Goal: Information Seeking & Learning: Find specific page/section

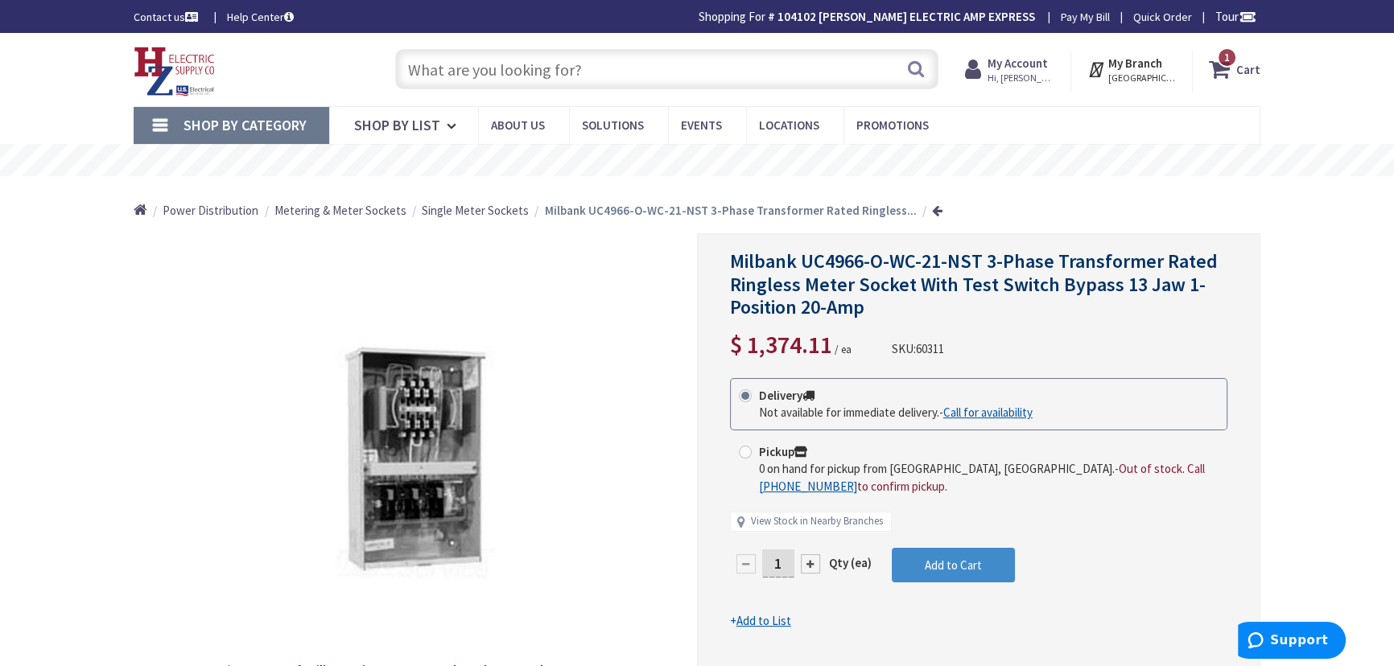
click at [565, 66] on input "text" at bounding box center [666, 69] width 543 height 40
paste input "fv0511vh1"
type input "fv0511vh1"
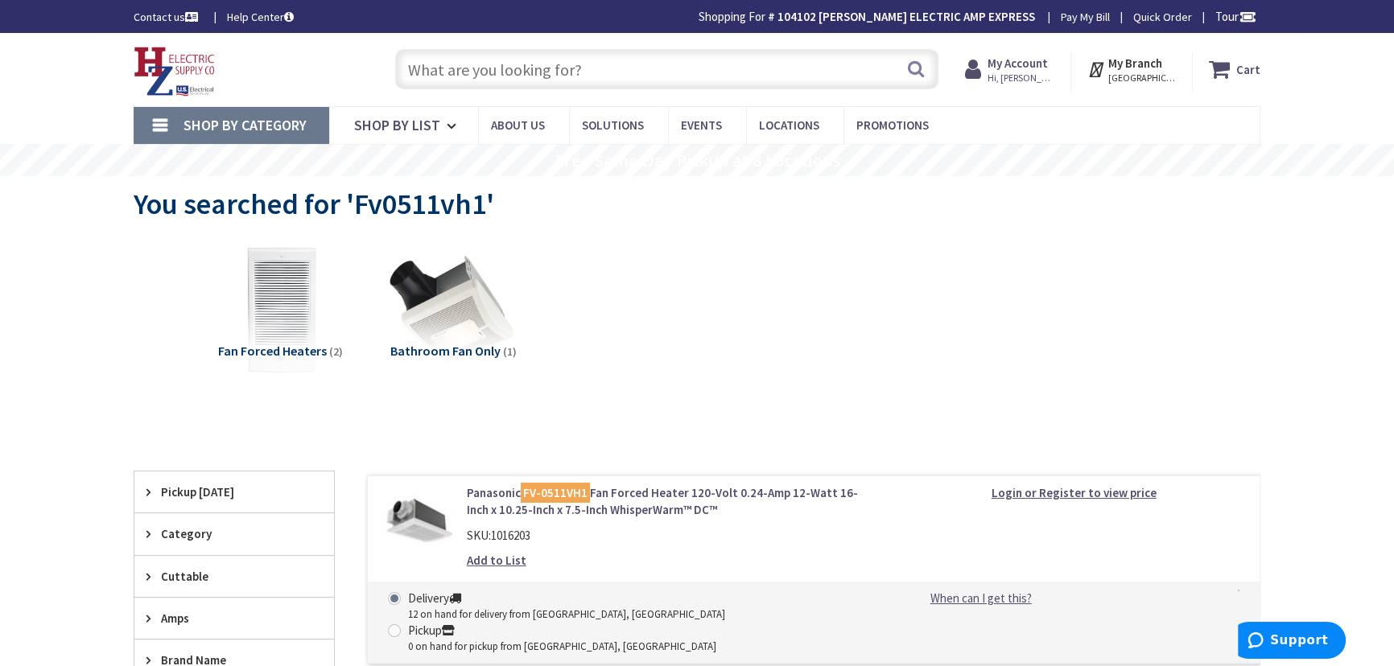
click at [1030, 68] on strong "My Account" at bounding box center [1017, 63] width 60 height 15
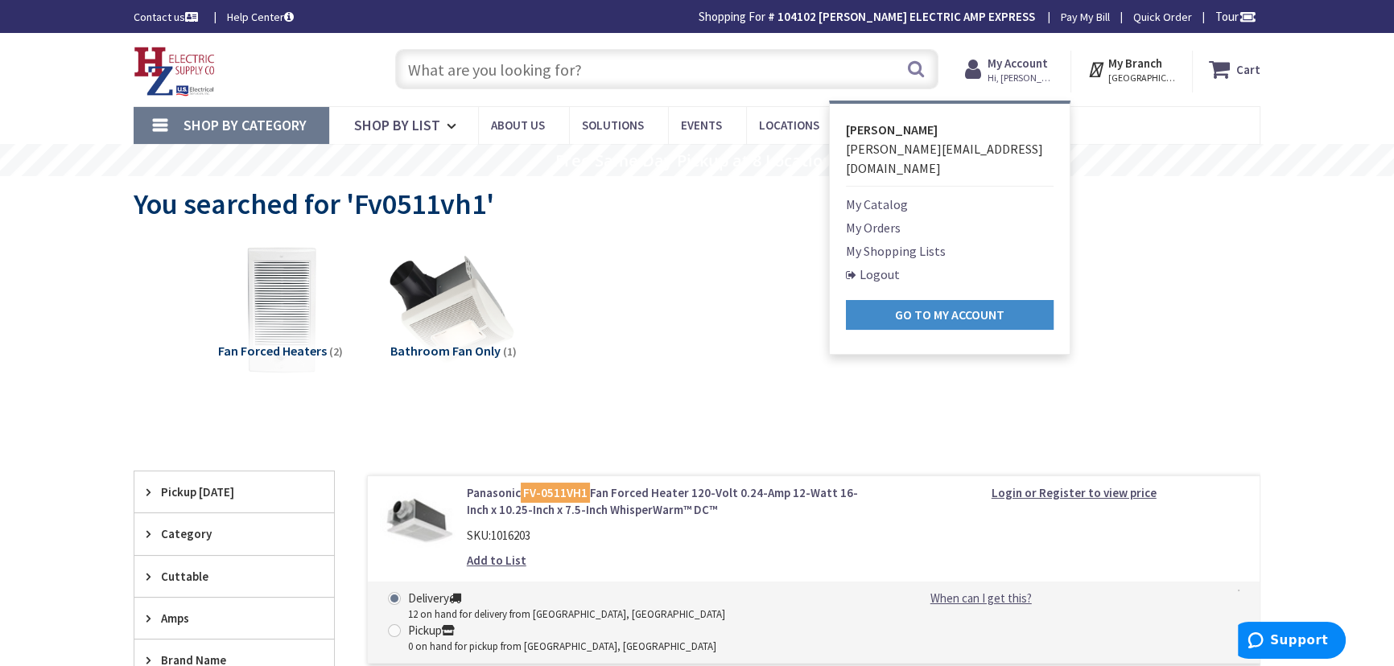
click at [1226, 229] on div "You searched for 'Fv0511vh1'" at bounding box center [697, 206] width 1127 height 60
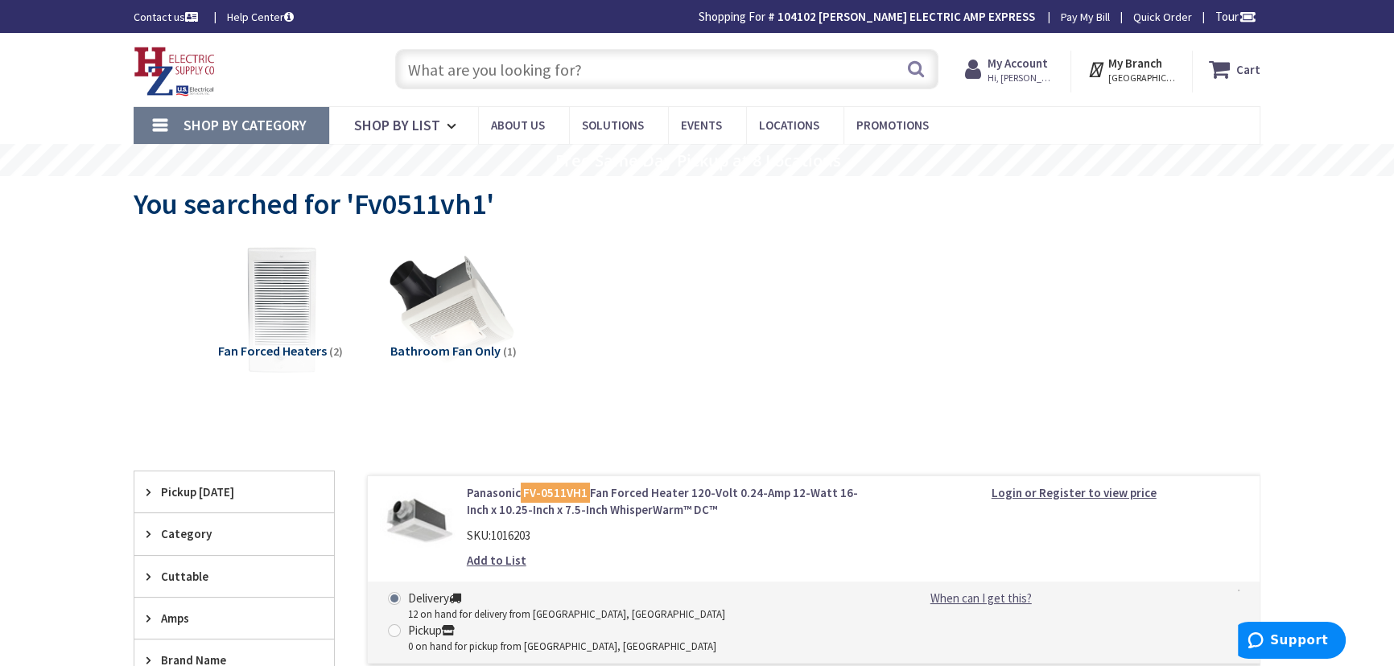
click at [1016, 61] on strong "My Account" at bounding box center [1017, 63] width 60 height 15
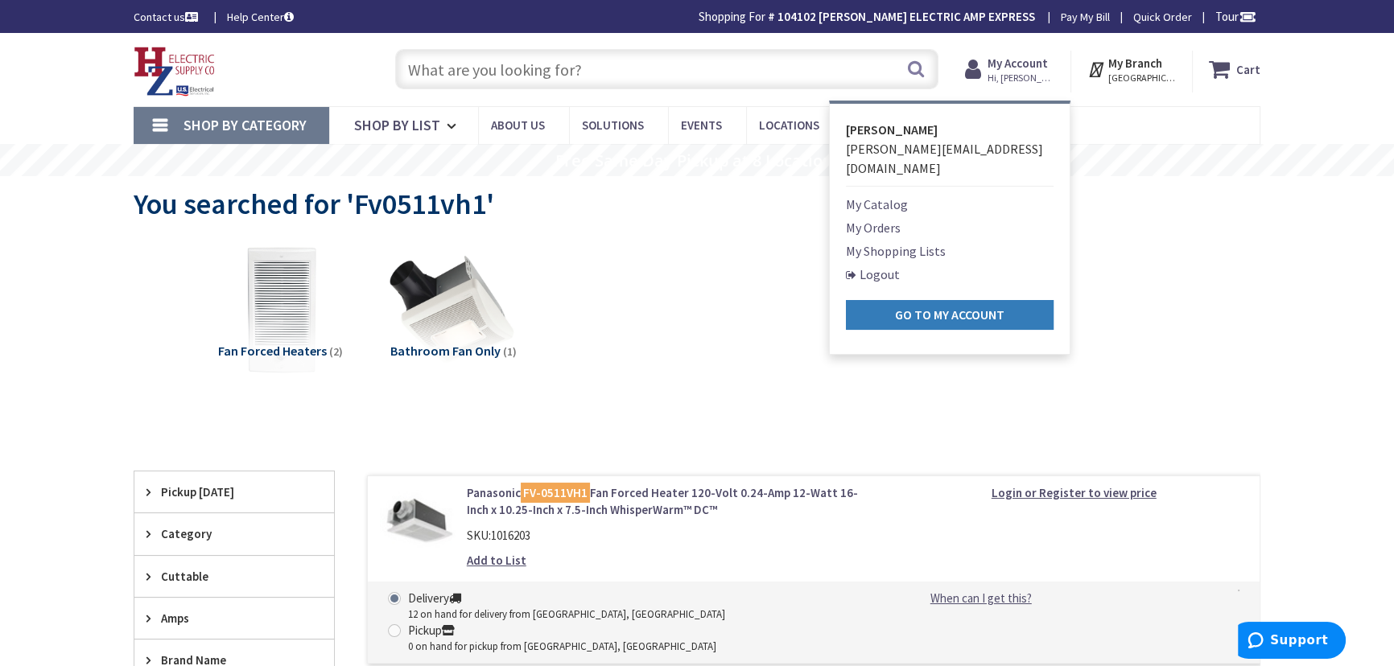
click at [916, 300] on link "Go to My Account" at bounding box center [950, 315] width 208 height 30
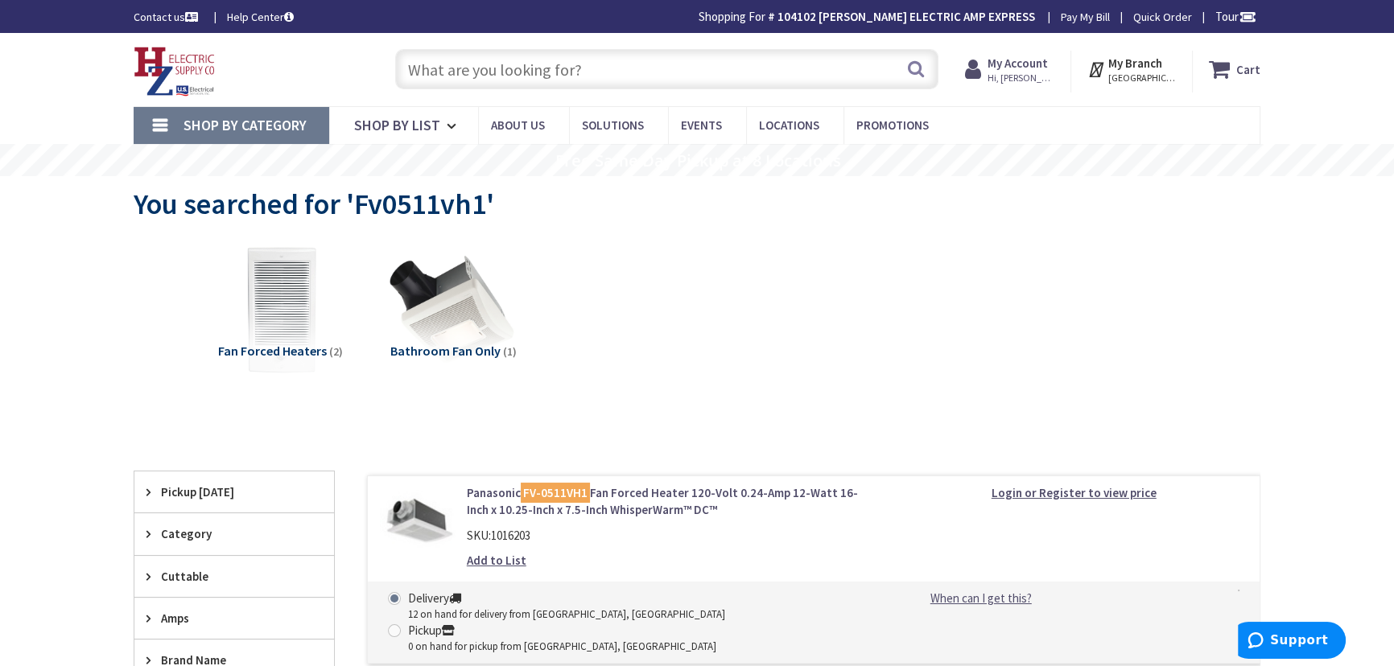
click at [1079, 490] on strong "Login or Register to view price" at bounding box center [1073, 492] width 165 height 15
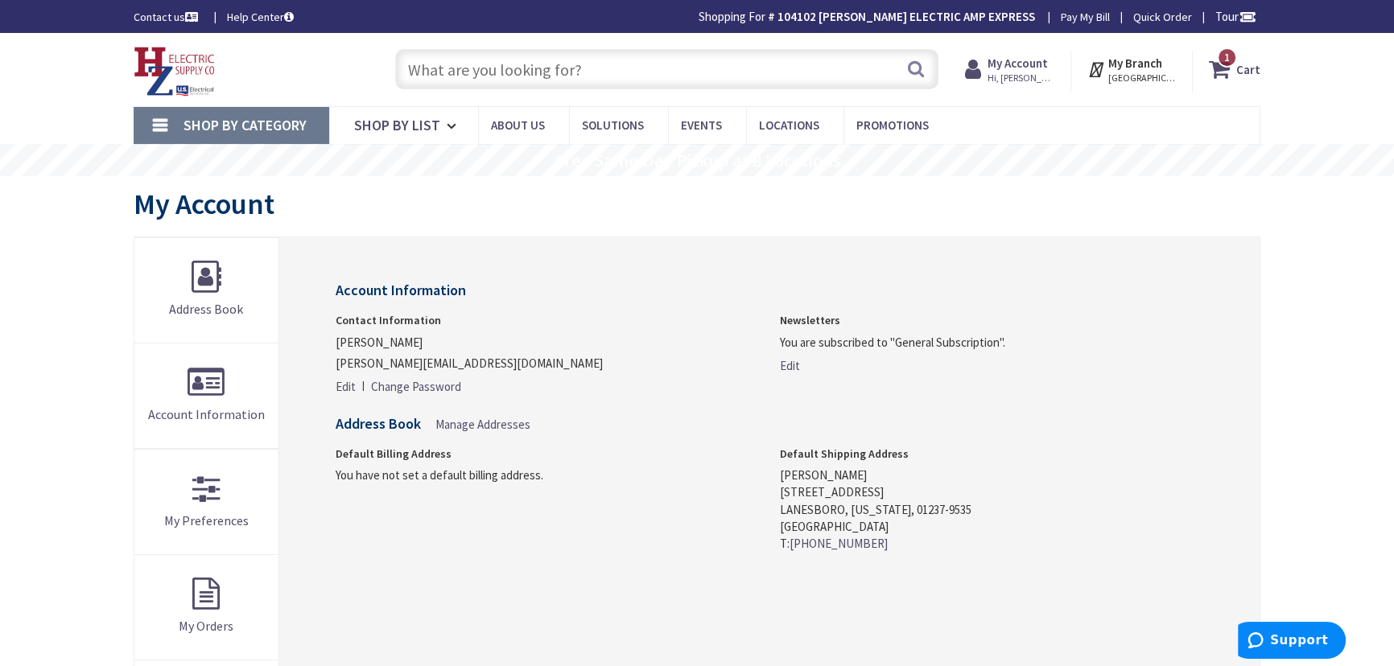
click at [480, 72] on input "text" at bounding box center [666, 69] width 543 height 40
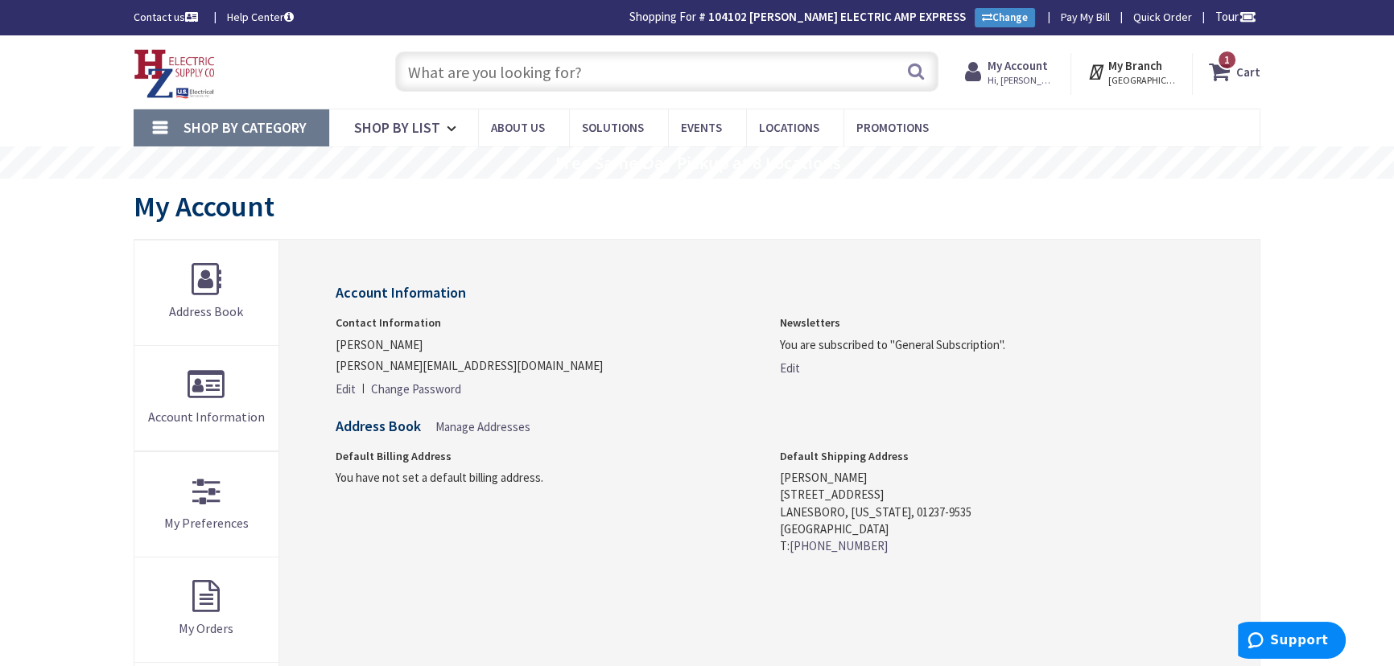
paste input "fv0511vh1"
type input "fv0511vh1"
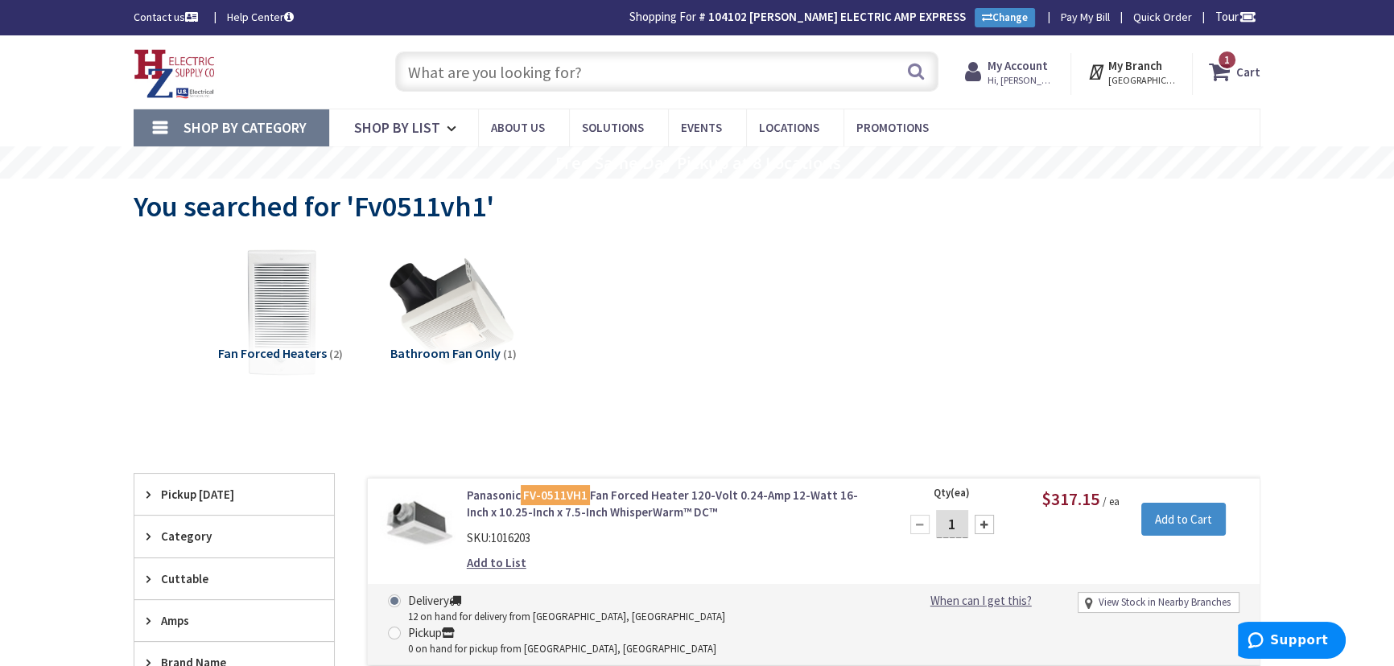
click at [569, 72] on input "text" at bounding box center [666, 71] width 543 height 40
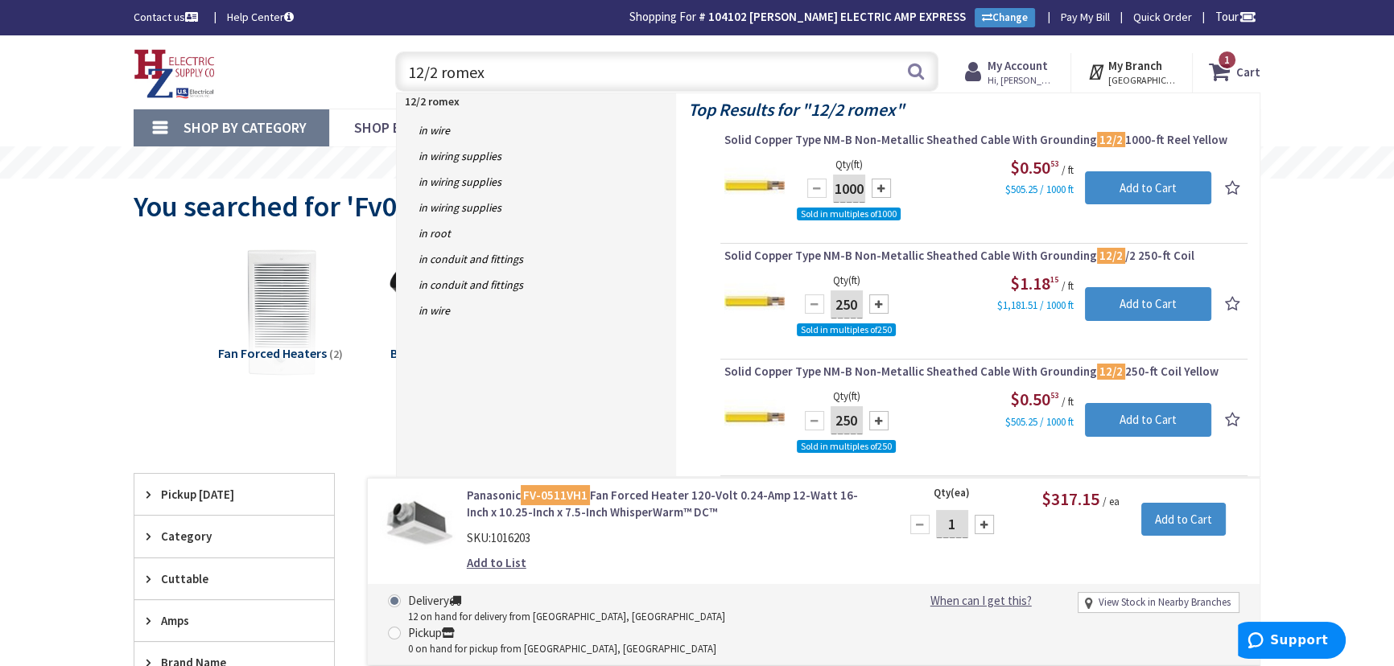
type input "12/2 romex"
click at [1030, 143] on span "Solid Copper Type NM-B Non-Metallic Sheathed Cable With Grounding 12/2 1000-ft …" at bounding box center [983, 140] width 519 height 16
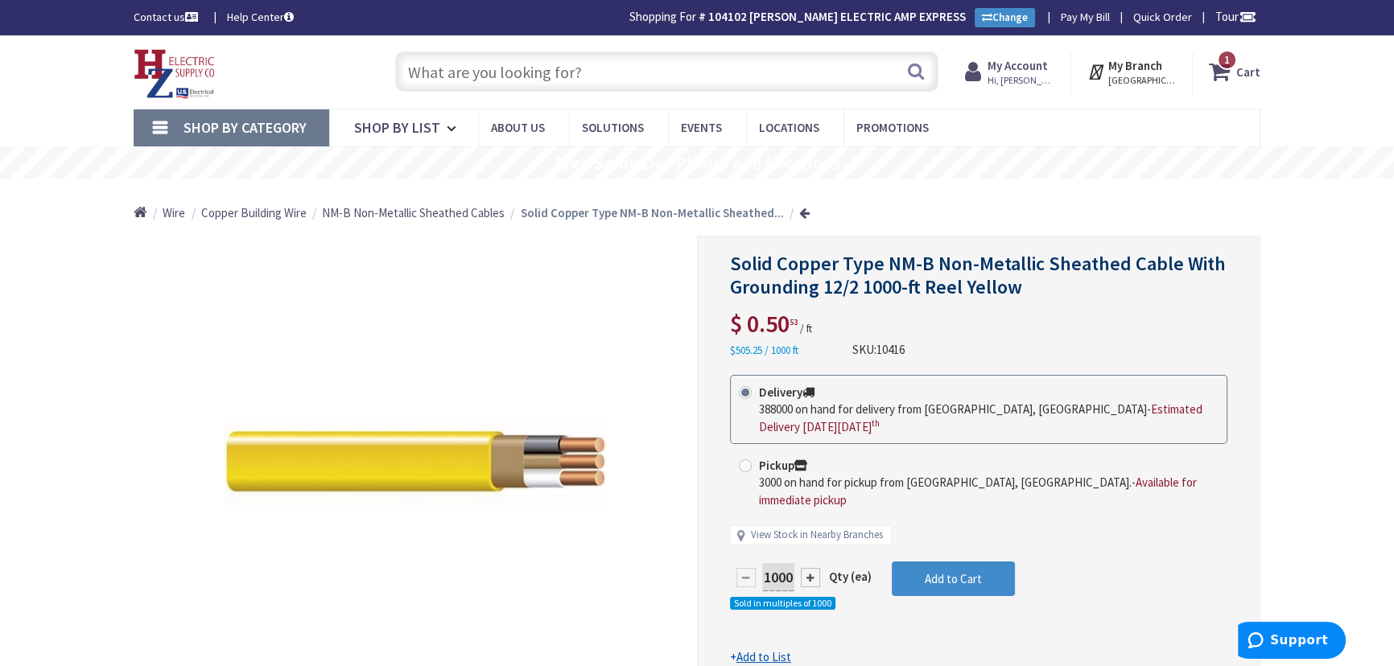
click at [443, 72] on input "text" at bounding box center [666, 71] width 543 height 40
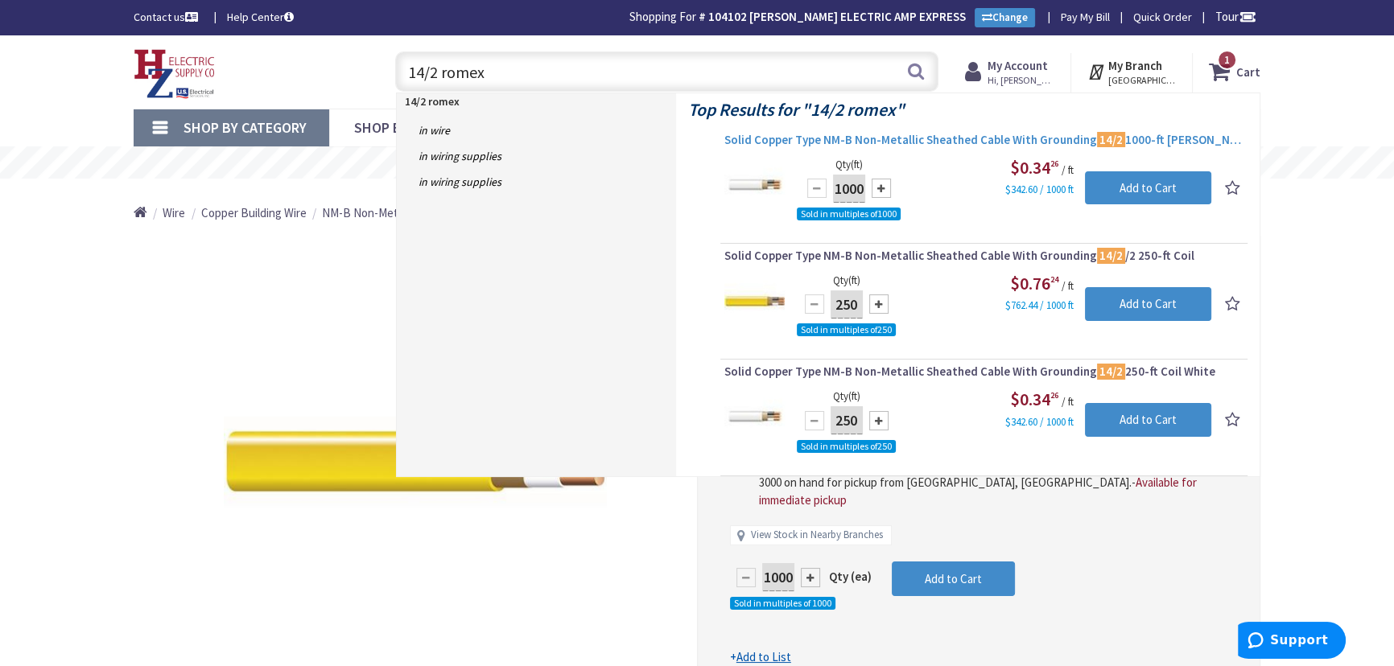
type input "14/2 romex"
click at [1078, 144] on span "Solid Copper Type NM-B Non-Metallic Sheathed Cable With Grounding 14/2 1000-ft …" at bounding box center [983, 140] width 519 height 16
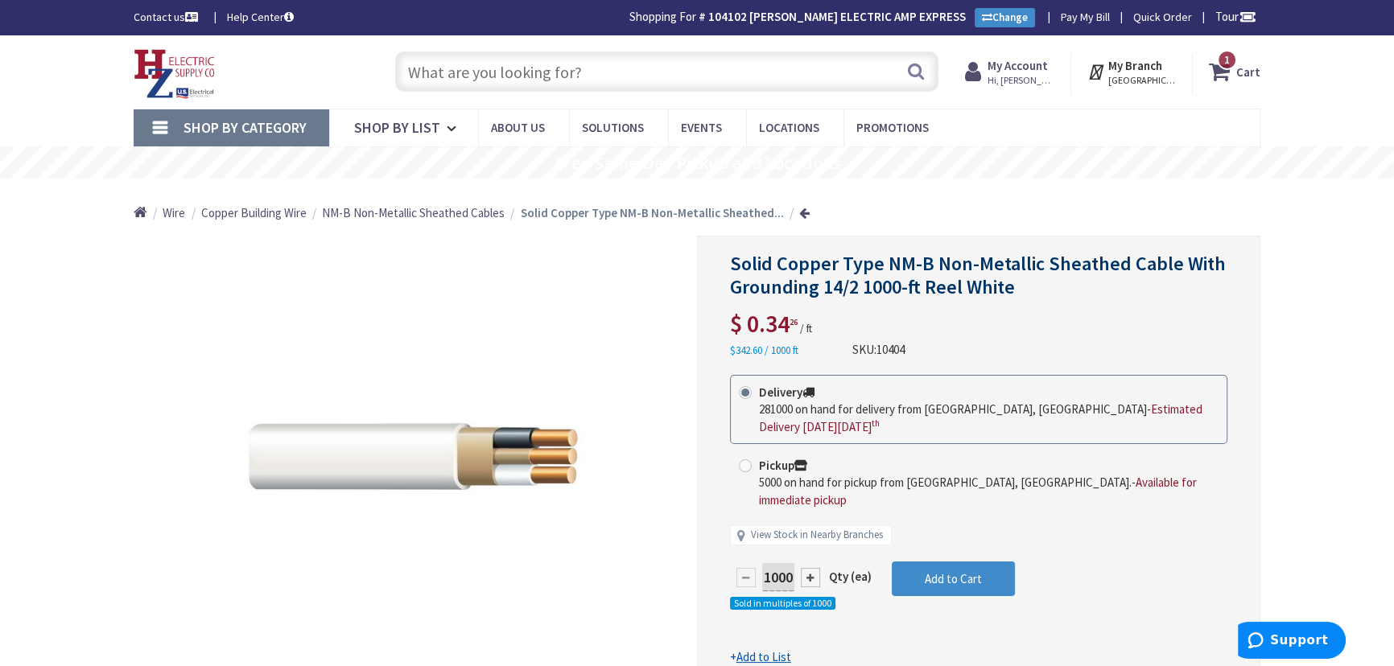
click at [472, 72] on input "text" at bounding box center [666, 71] width 543 height 40
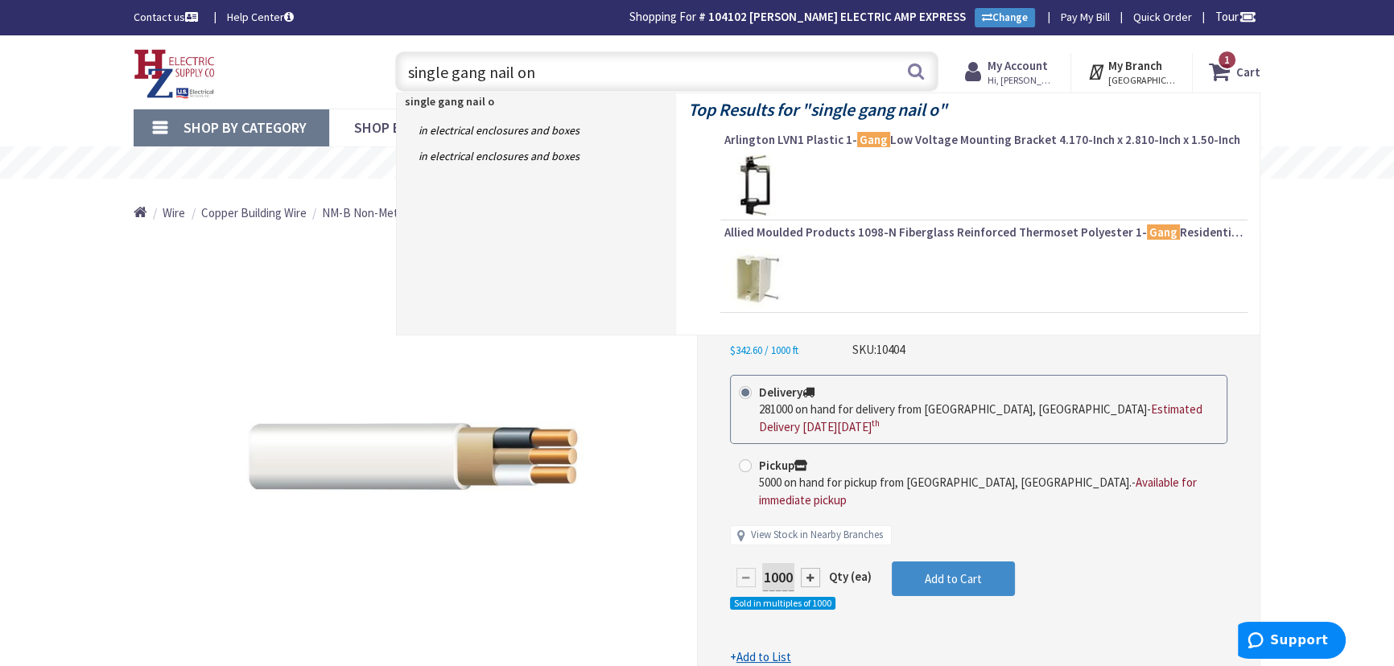
type input "single gang nail on"
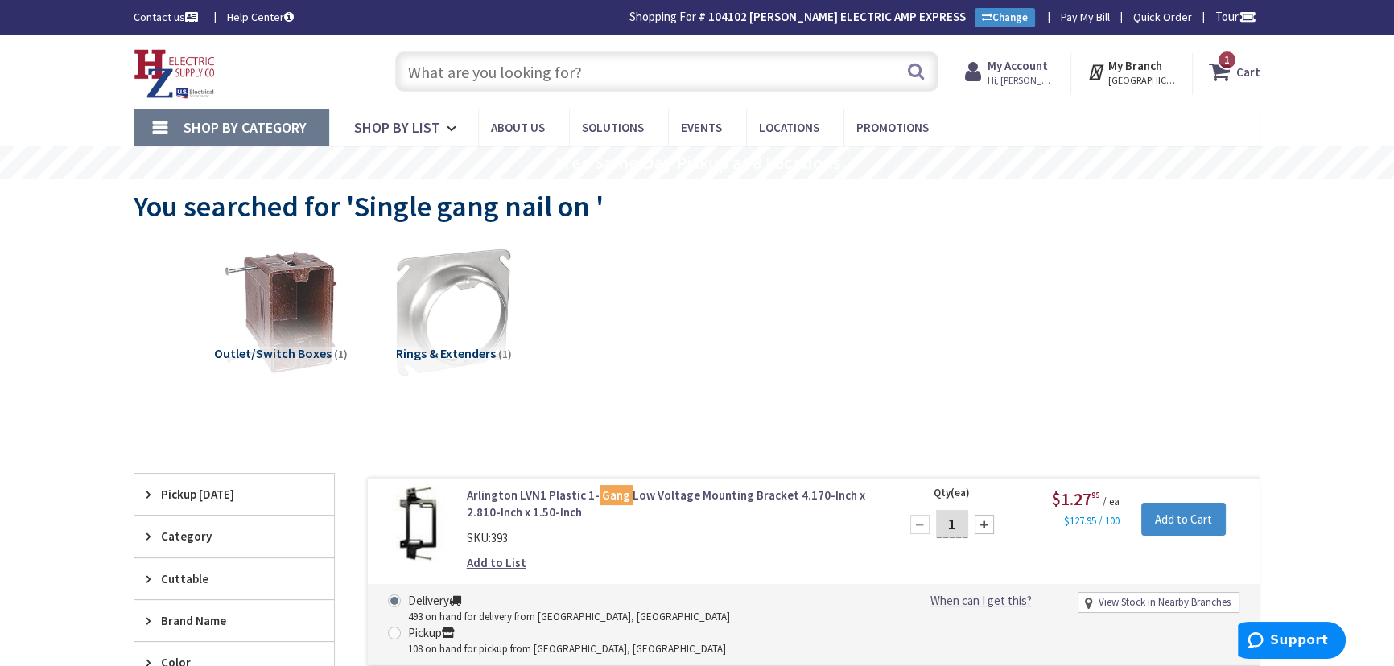
click at [527, 80] on input "text" at bounding box center [666, 71] width 543 height 40
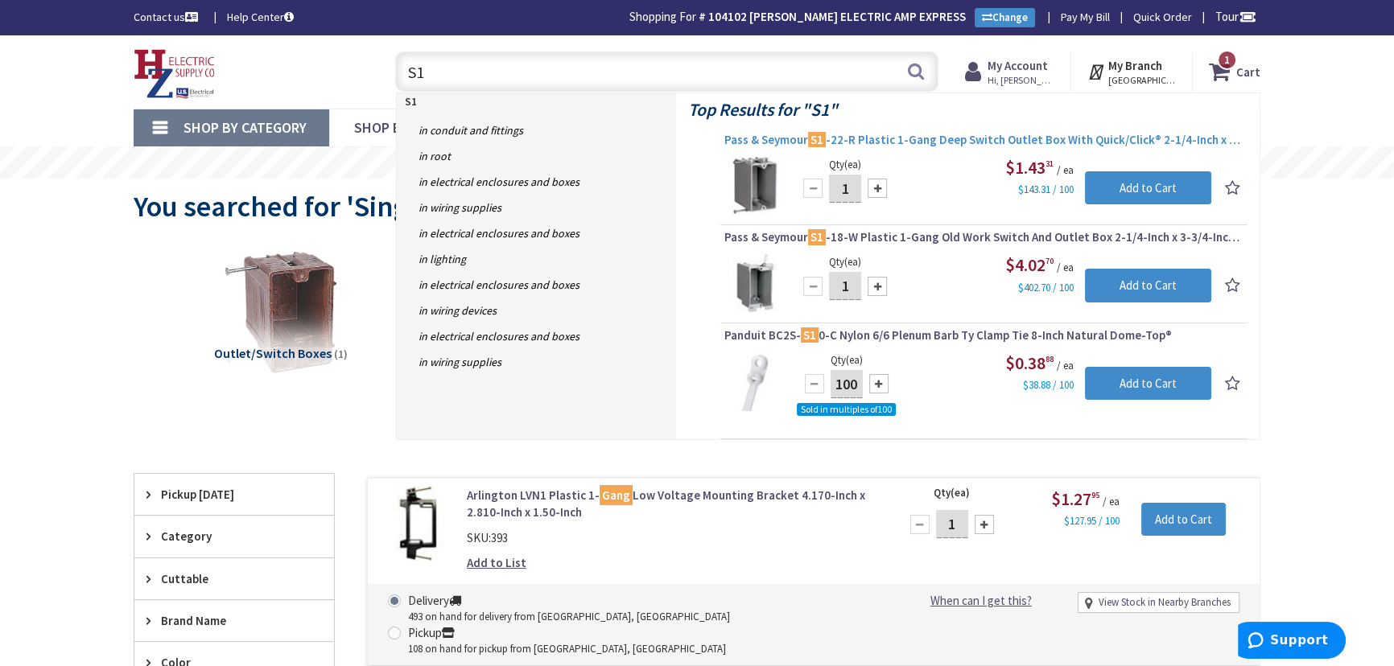
type input "S1"
click at [884, 138] on span "Pass & Seymour S1 -22-R Plastic 1-Gang Deep Switch Outlet Box With Quick/Click®…" at bounding box center [983, 140] width 519 height 16
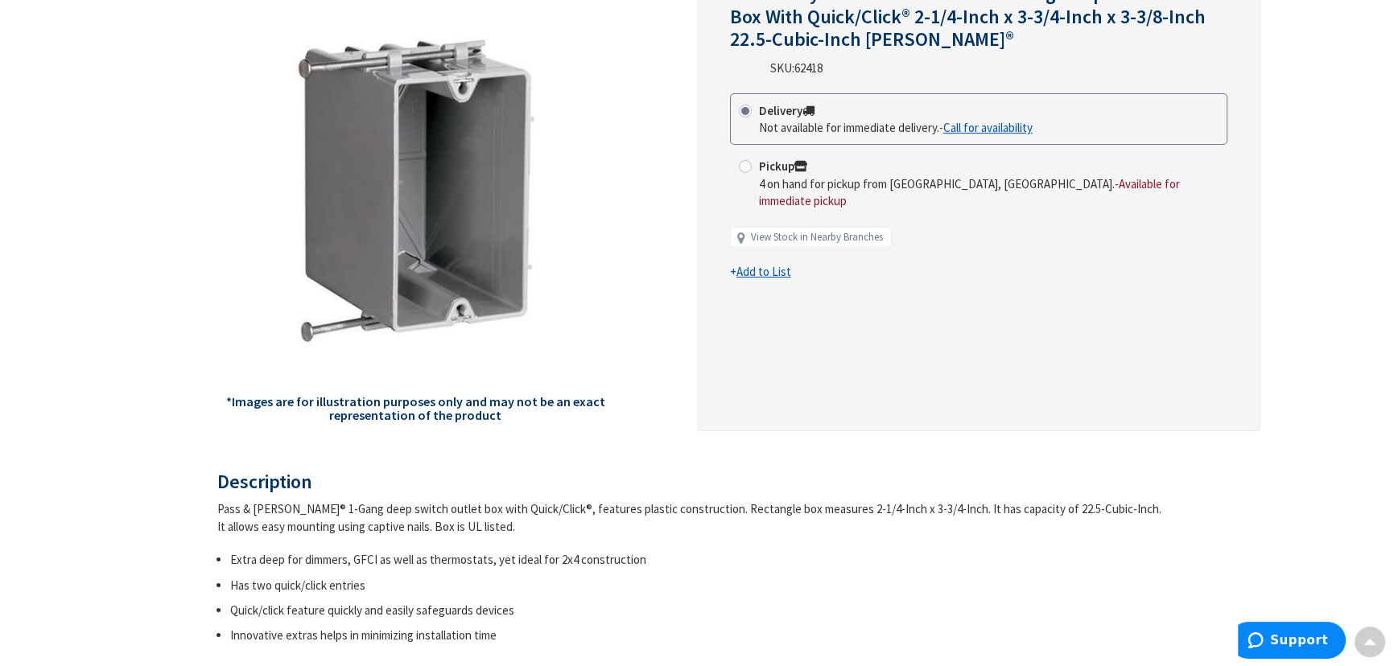
scroll to position [2, 0]
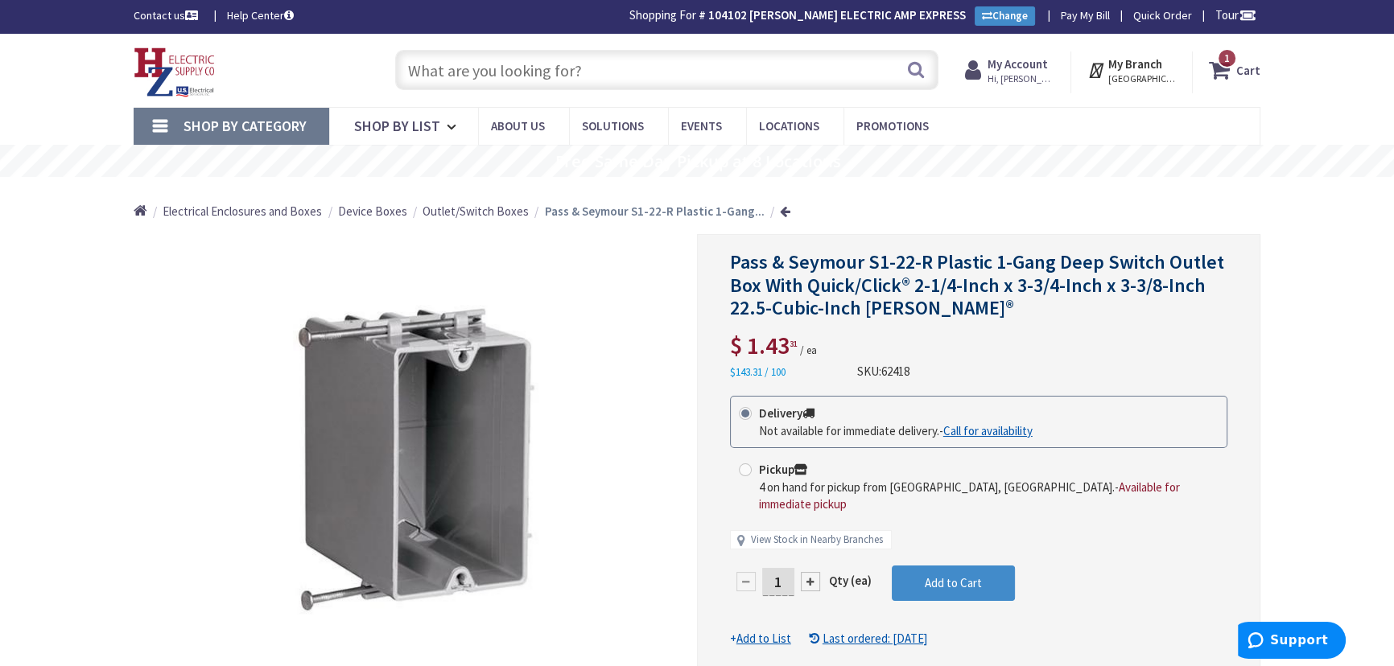
click at [491, 74] on input "text" at bounding box center [666, 70] width 543 height 40
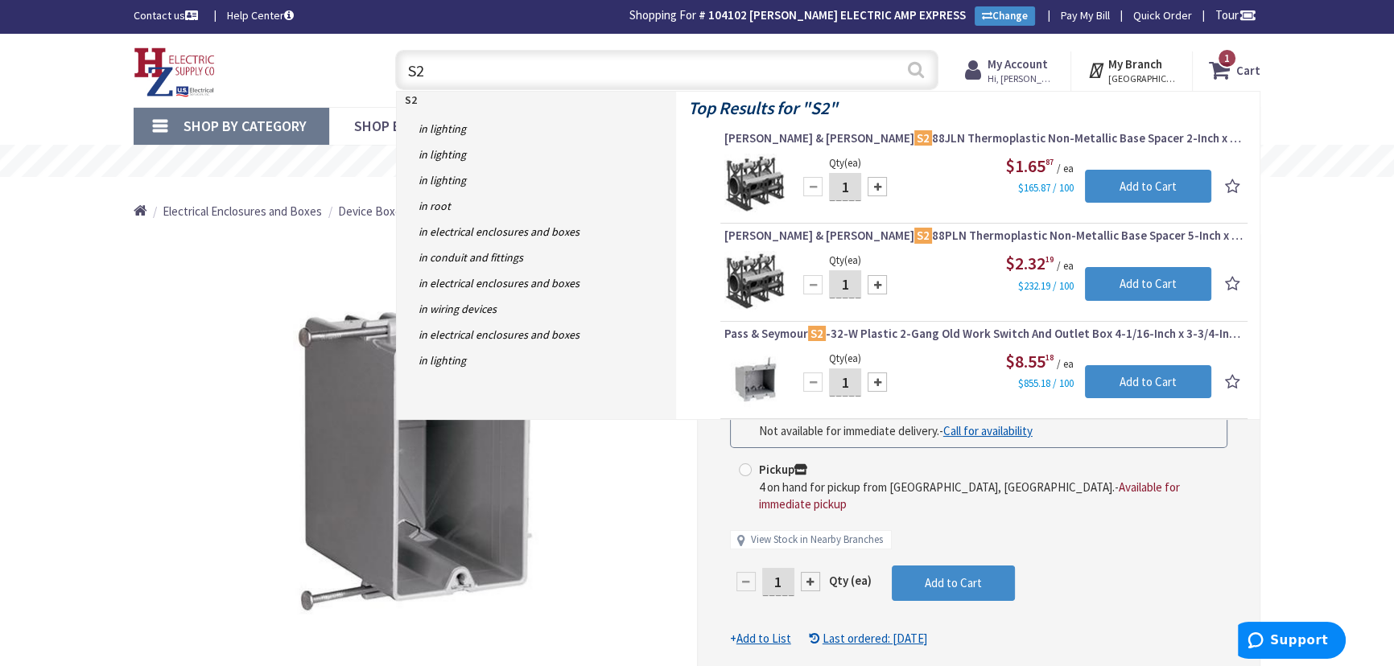
type input "S2"
click at [917, 64] on button "Search" at bounding box center [915, 69] width 21 height 36
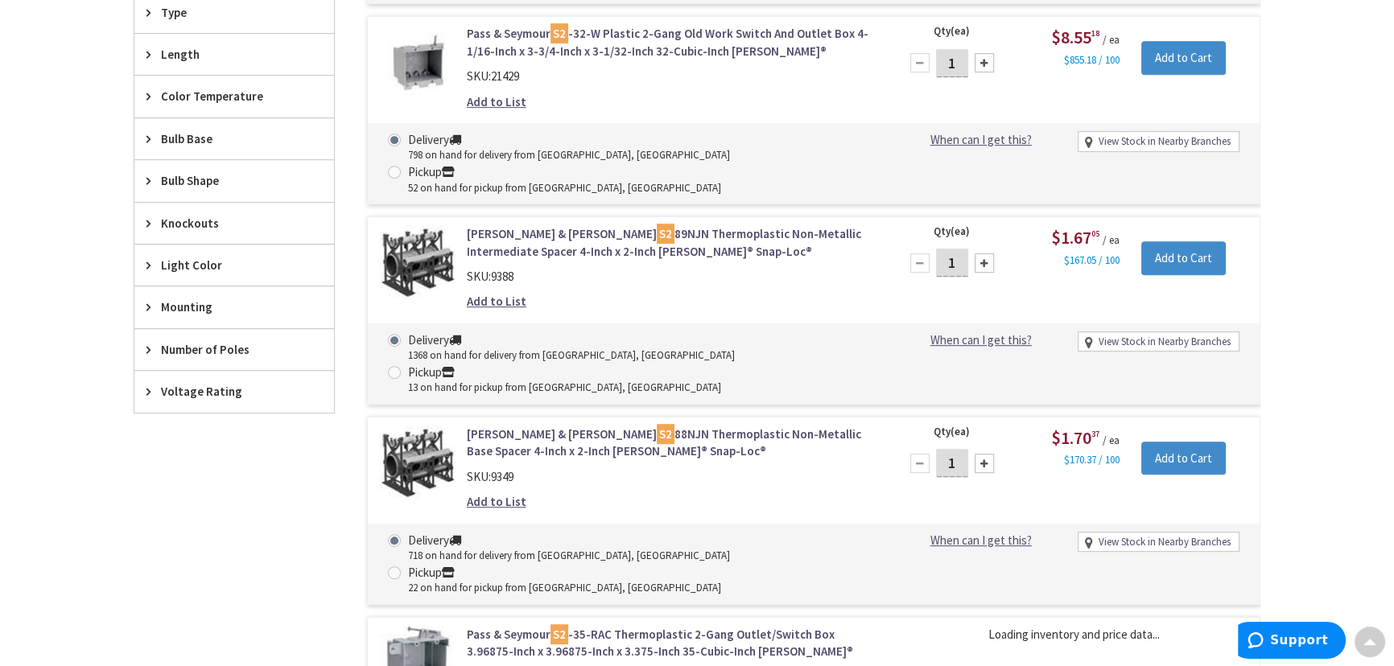
scroll to position [1024, 0]
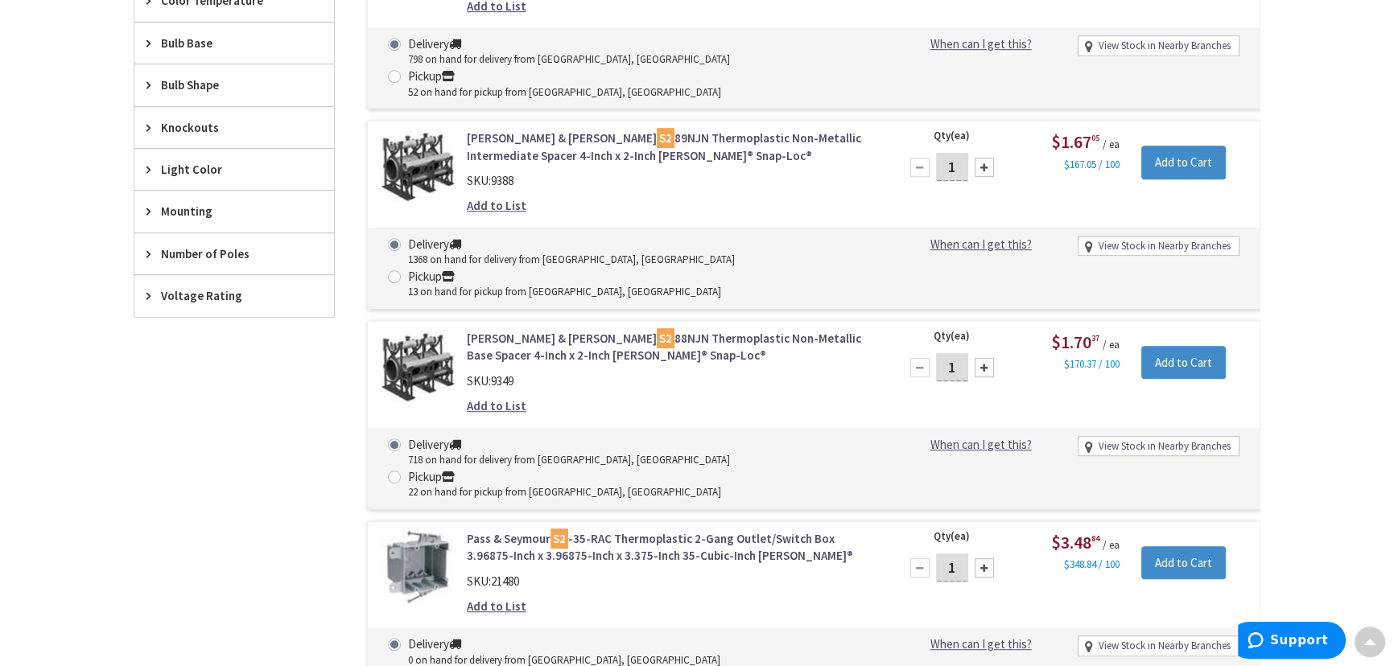
click at [650, 530] on link "Pass & Seymour S2 -35-RAC Thermoplastic 2-Gang Outlet/Switch Box 3.96875-Inch x…" at bounding box center [672, 547] width 410 height 35
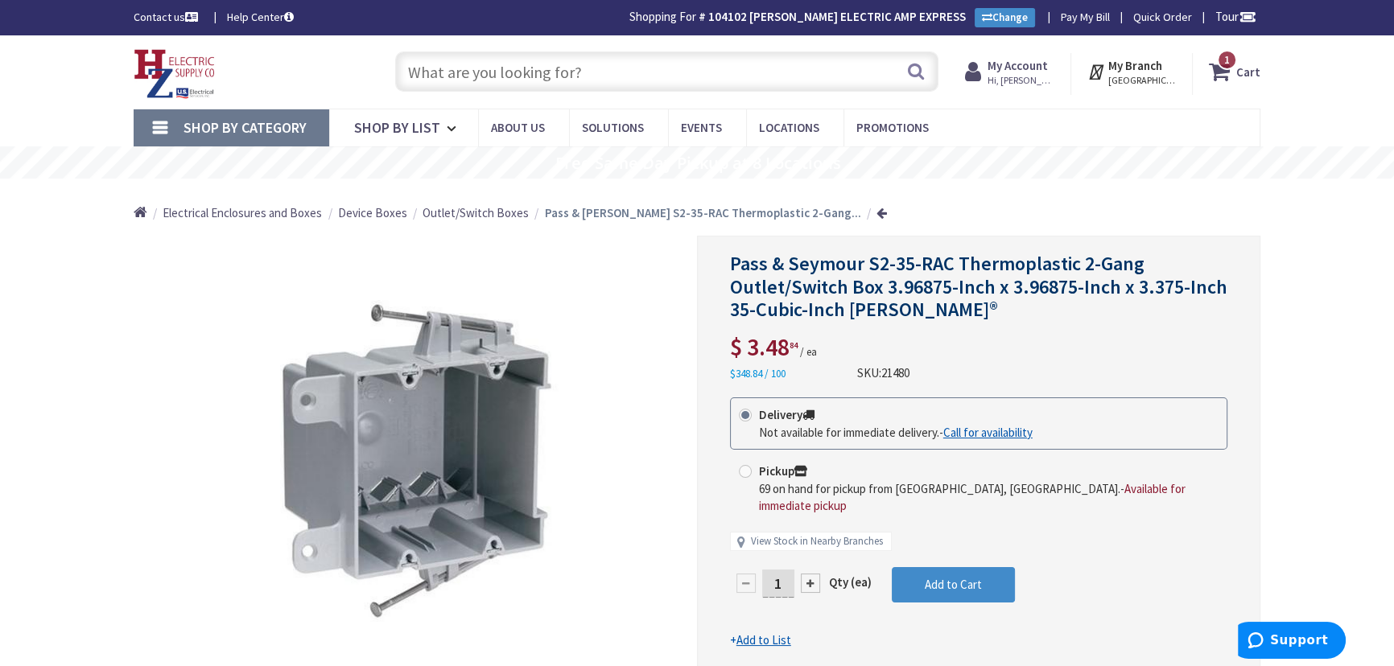
click at [472, 75] on input "text" at bounding box center [666, 71] width 543 height 40
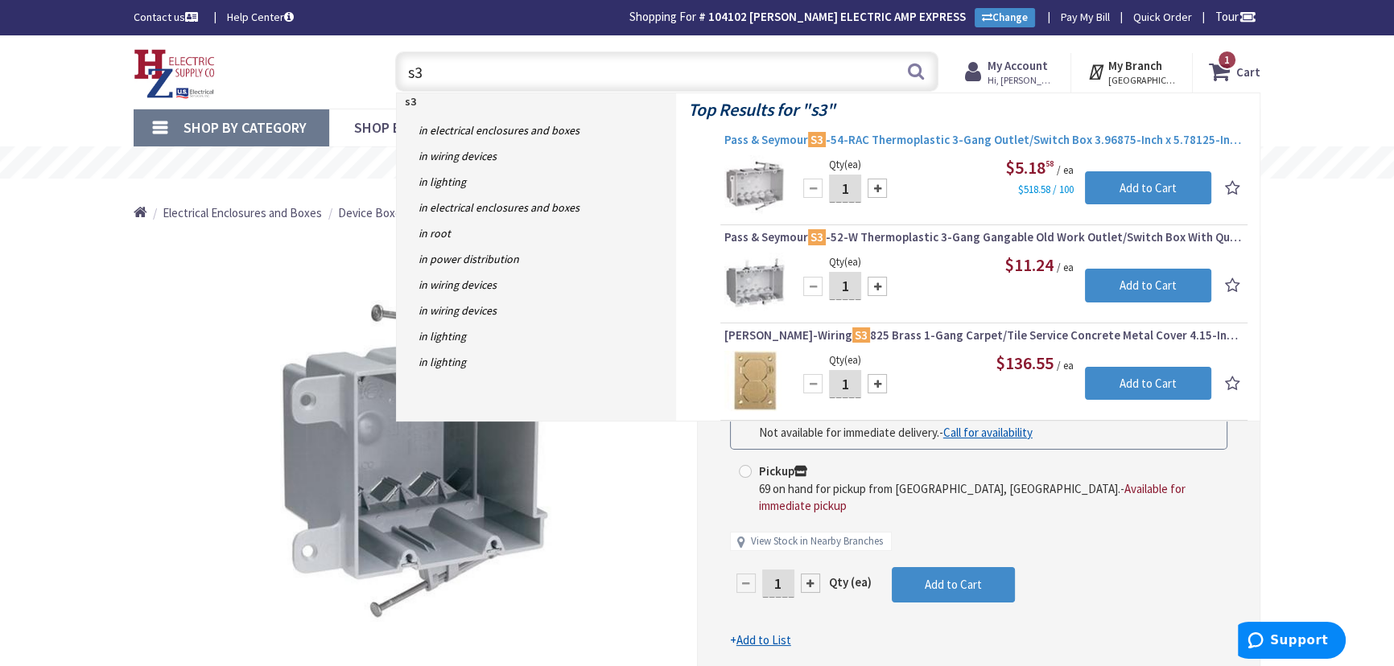
type input "s3"
click at [983, 142] on span "Pass & Seymour S3 -54-RAC Thermoplastic 3-Gang Outlet/Switch Box 3.96875-Inch x…" at bounding box center [983, 140] width 519 height 16
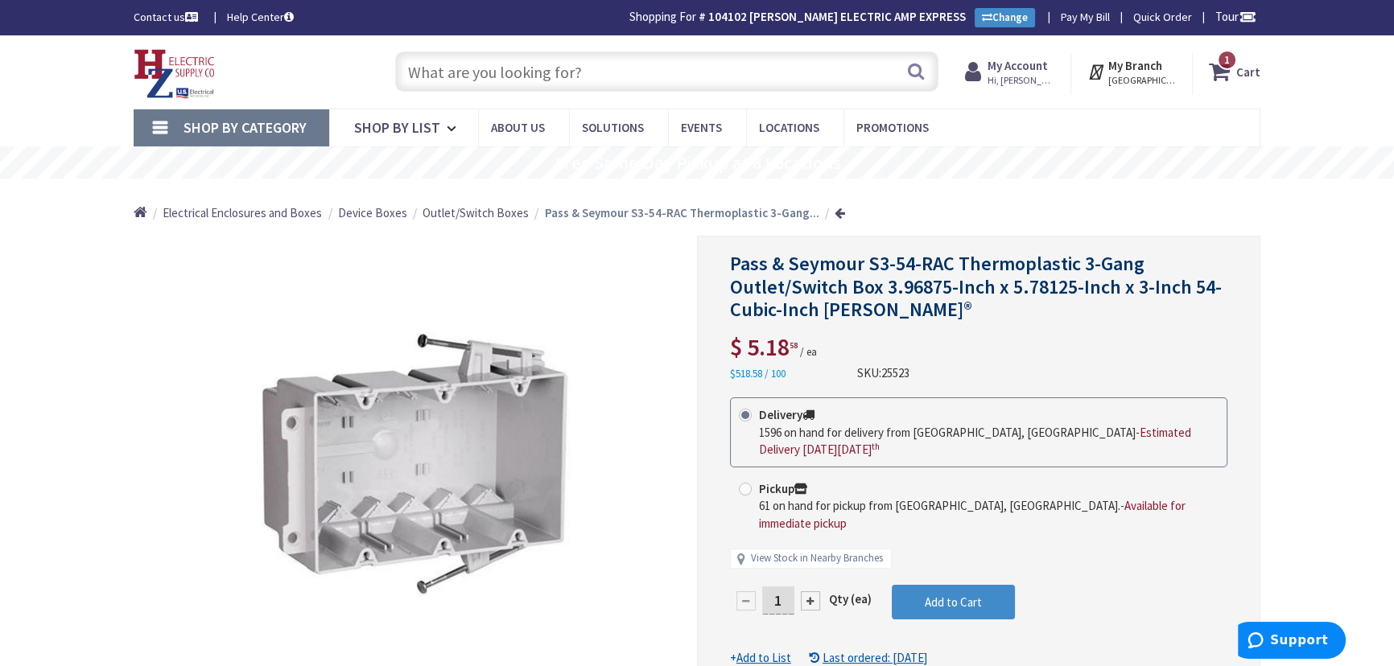
click at [577, 63] on input "text" at bounding box center [666, 71] width 543 height 40
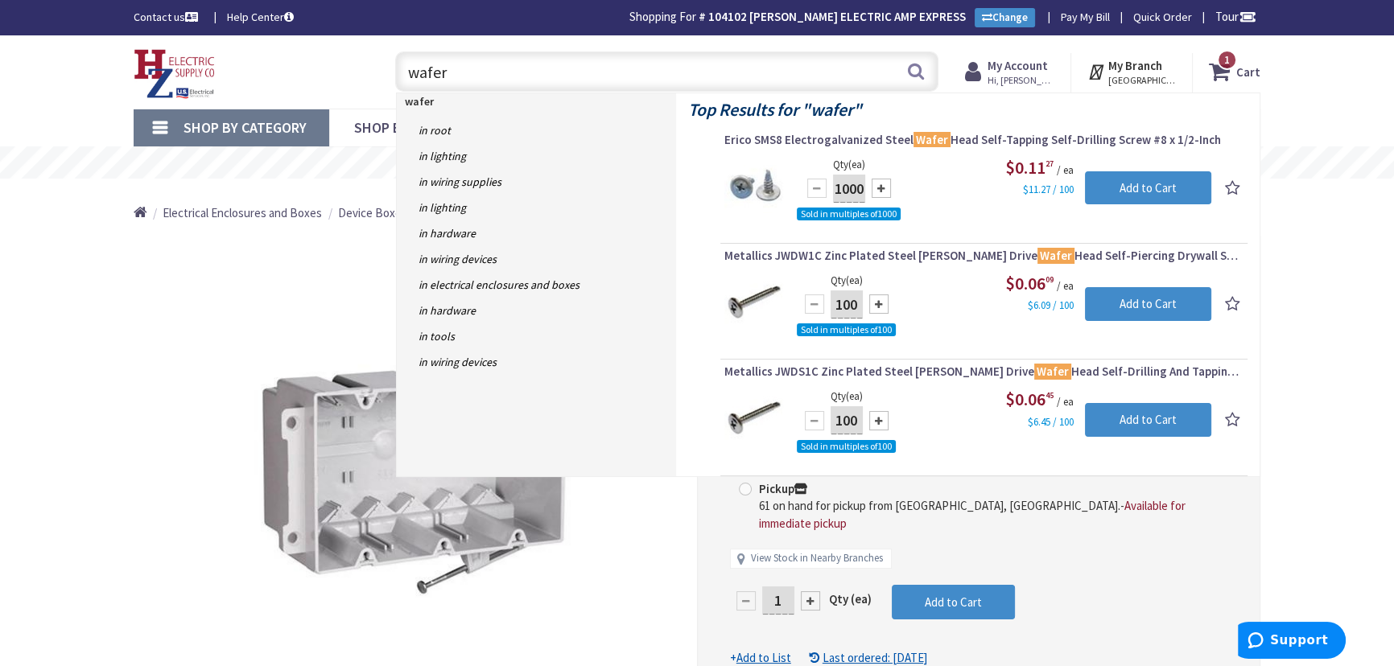
click at [409, 72] on input "wafer" at bounding box center [666, 71] width 543 height 40
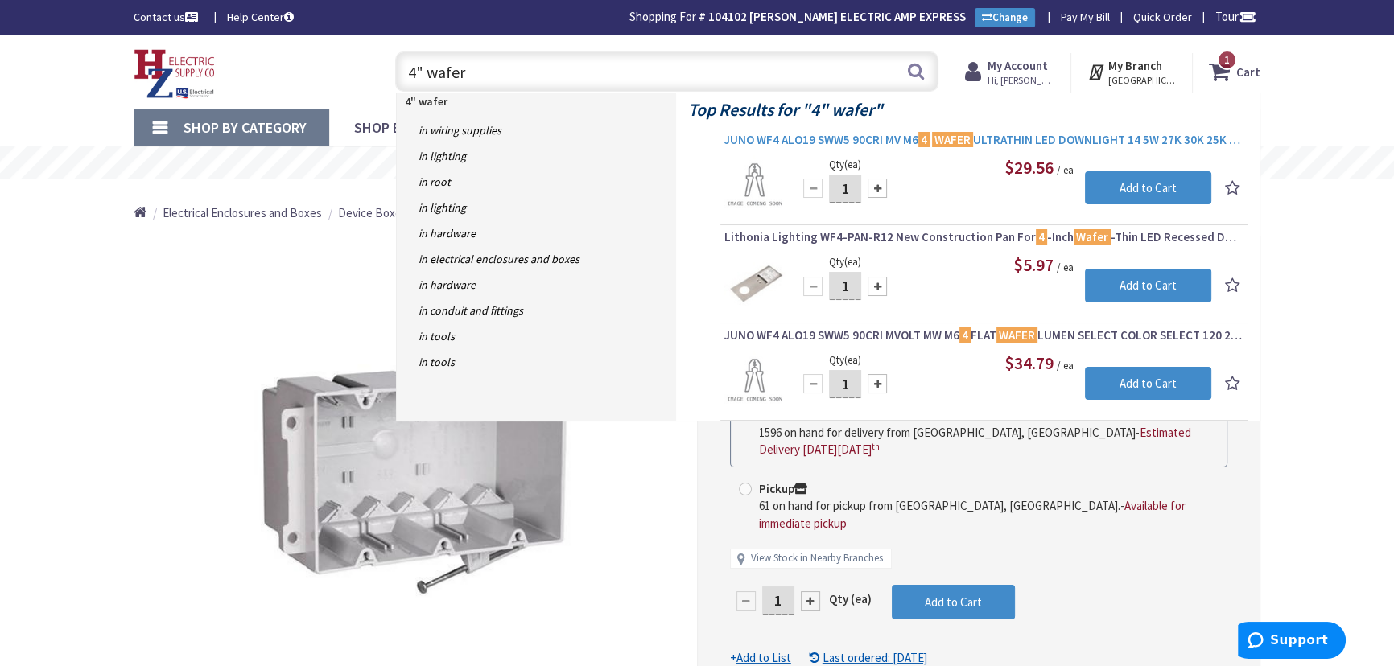
type input "4" wafer"
click at [1029, 137] on span "JUNO WF4 ALO19 SWW5 90CRI MV M6 4 WAFER ULTRATHIN LED DOWNLIGHT 14 5W 27K 30K 2…" at bounding box center [983, 140] width 519 height 16
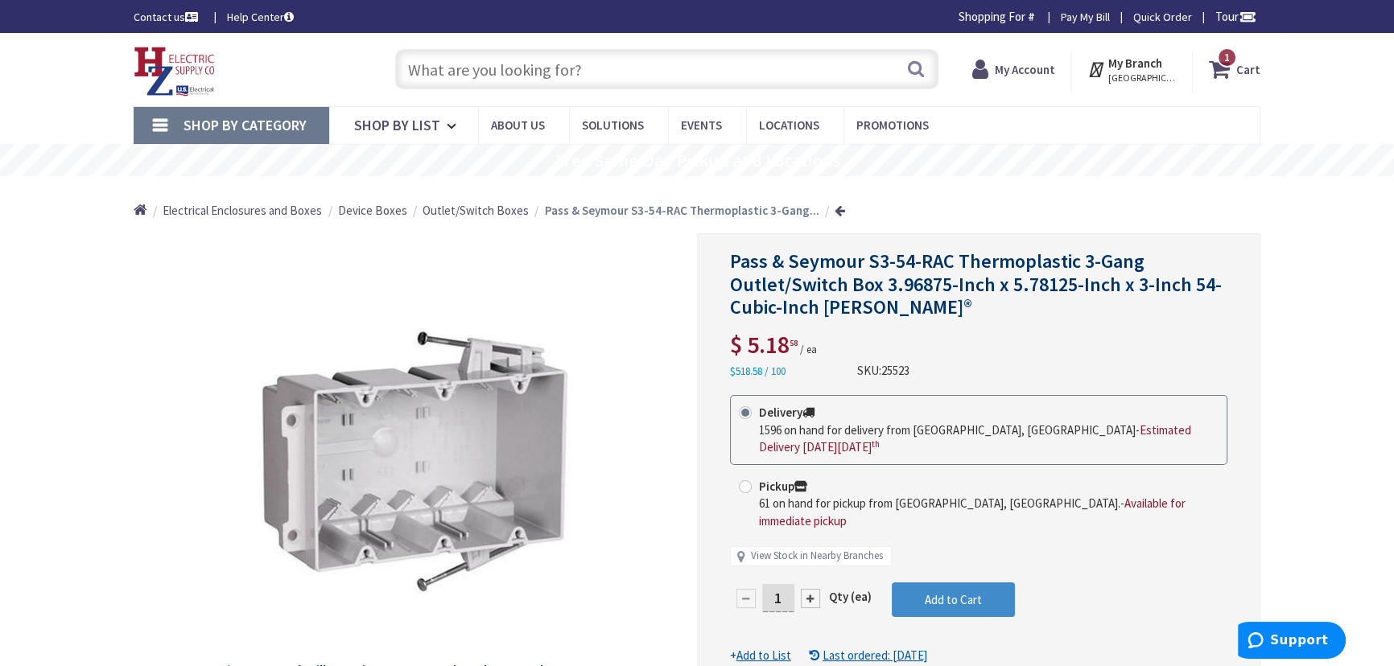
click at [565, 64] on input "text" at bounding box center [666, 69] width 543 height 40
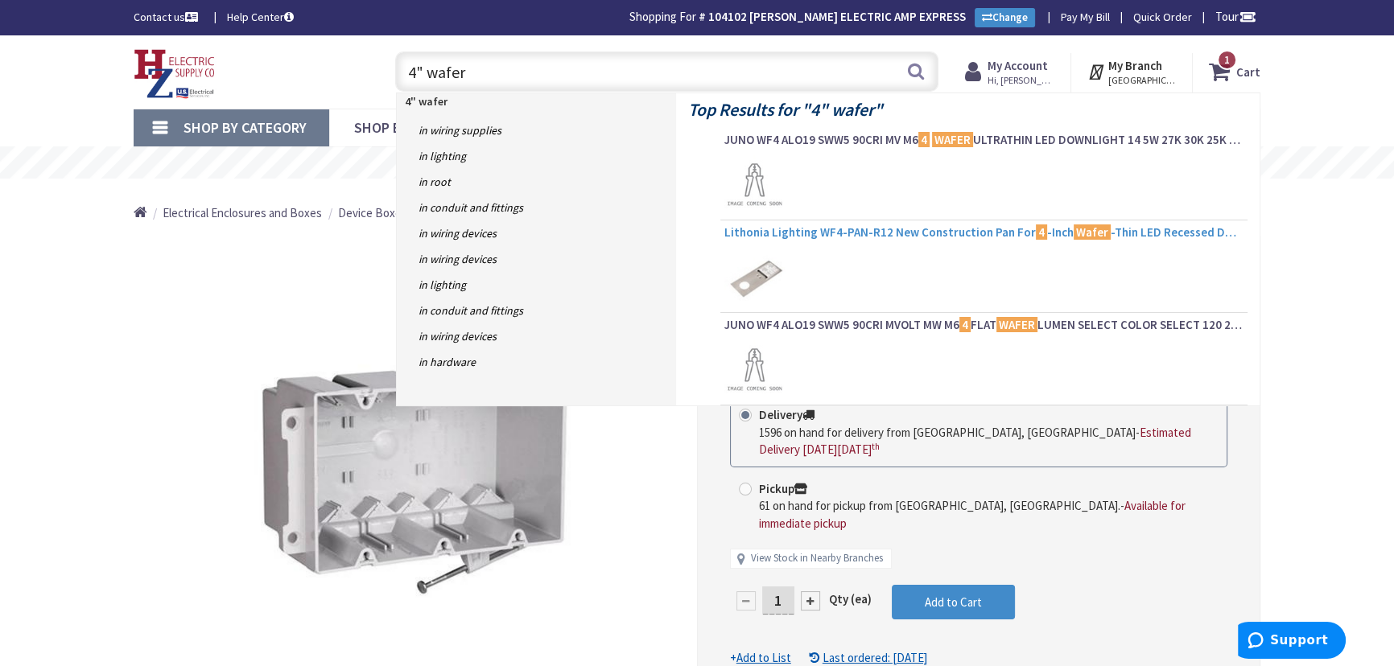
type input "4" wafer"
click at [1022, 233] on span "Lithonia Lighting WF4-PAN-R12 New Construction Pan For 4 -Inch Wafer -Thin LED …" at bounding box center [983, 233] width 519 height 16
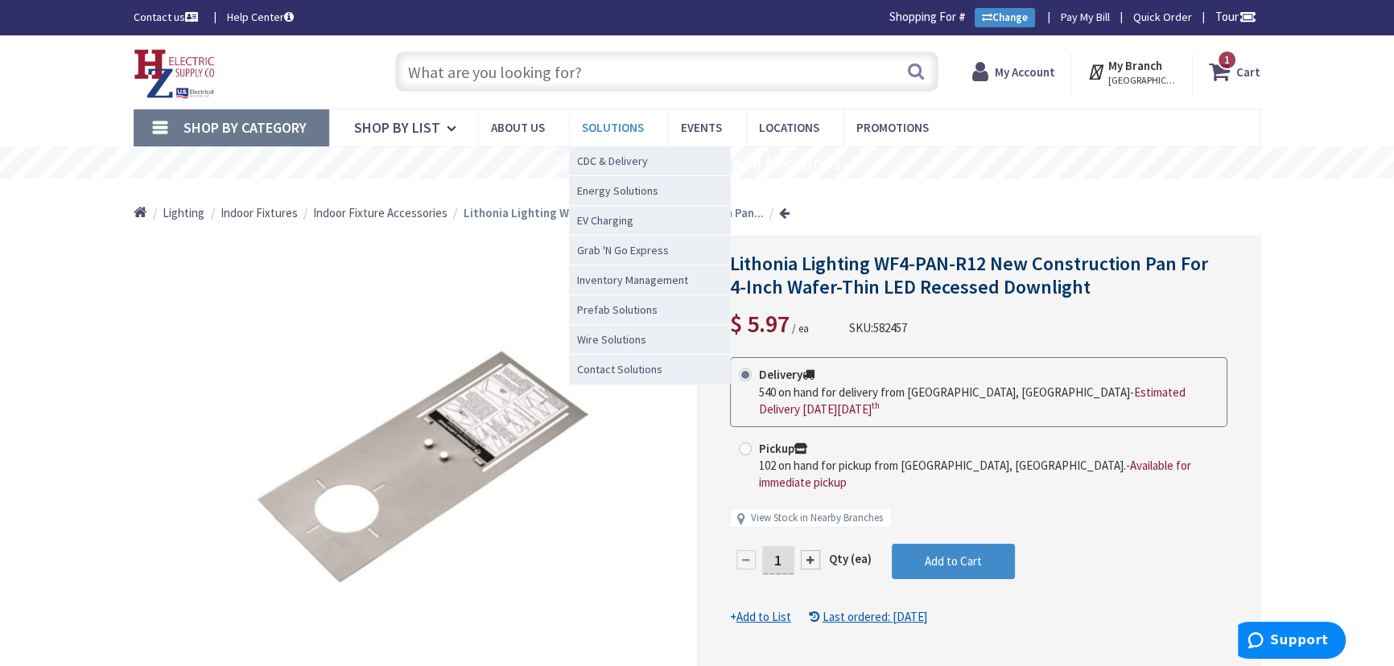
click at [659, 120] on link "Solutions" at bounding box center [618, 127] width 99 height 36
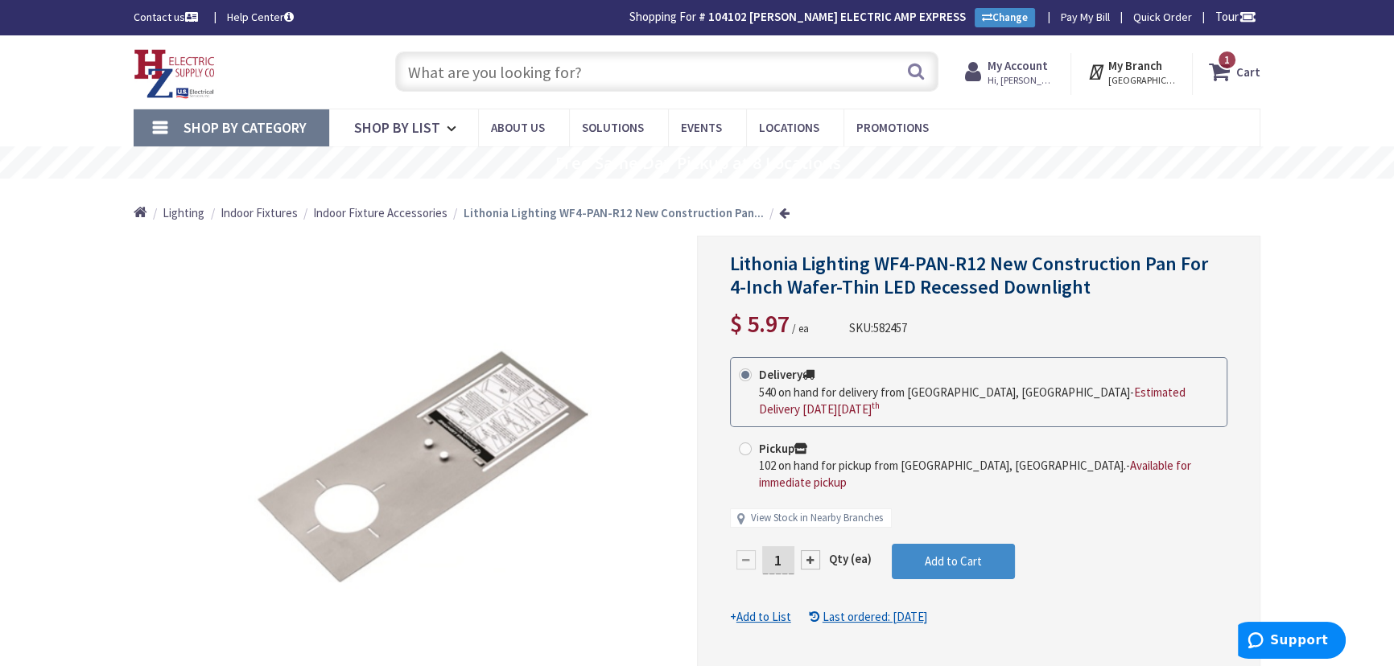
click at [496, 79] on input "text" at bounding box center [666, 71] width 543 height 40
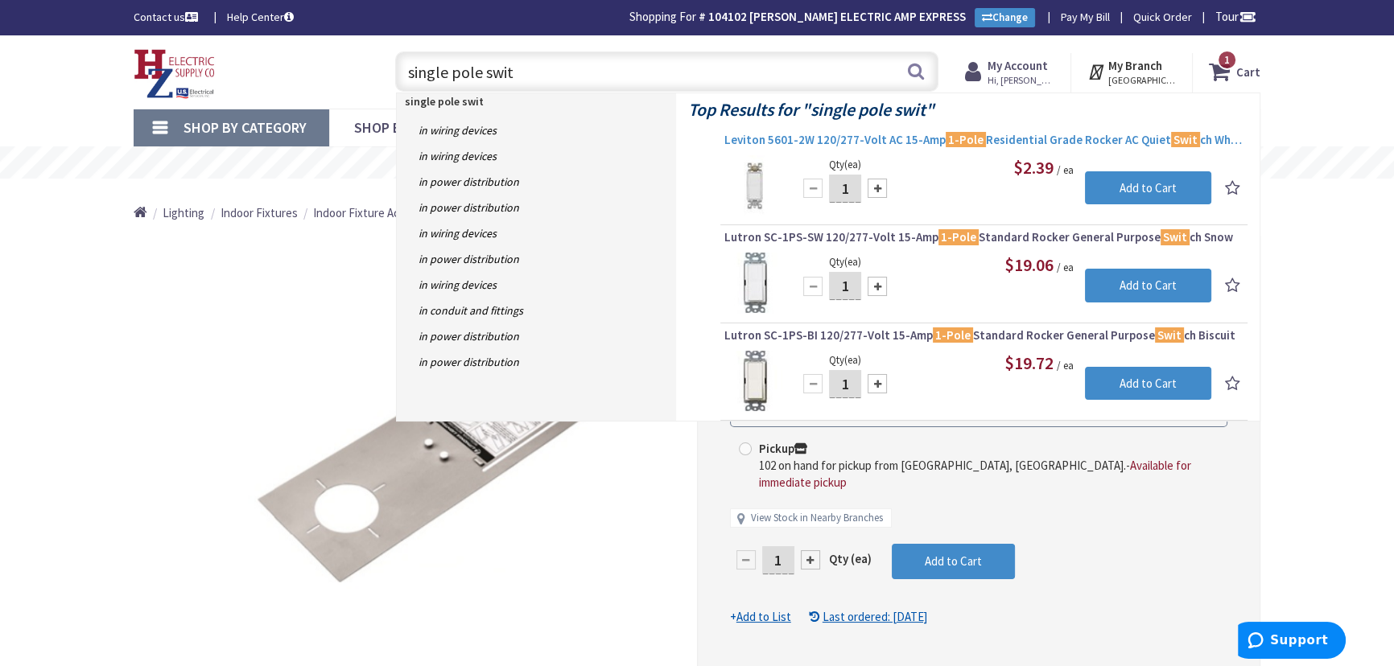
type input "single pole swit"
click at [895, 137] on span "Leviton 5601-2W 120/277-Volt AC 15-Amp 1-Pole Residential Grade Rocker AC Quiet…" at bounding box center [983, 140] width 519 height 16
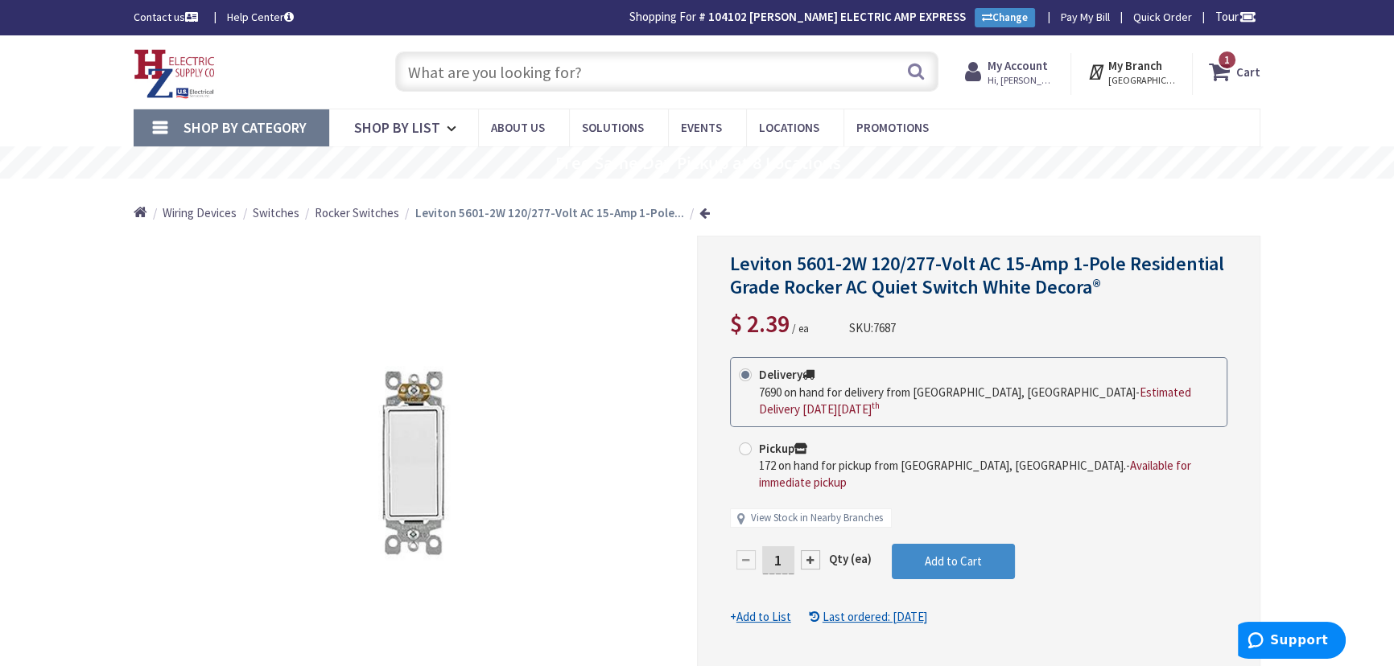
click at [505, 62] on input "text" at bounding box center [666, 71] width 543 height 40
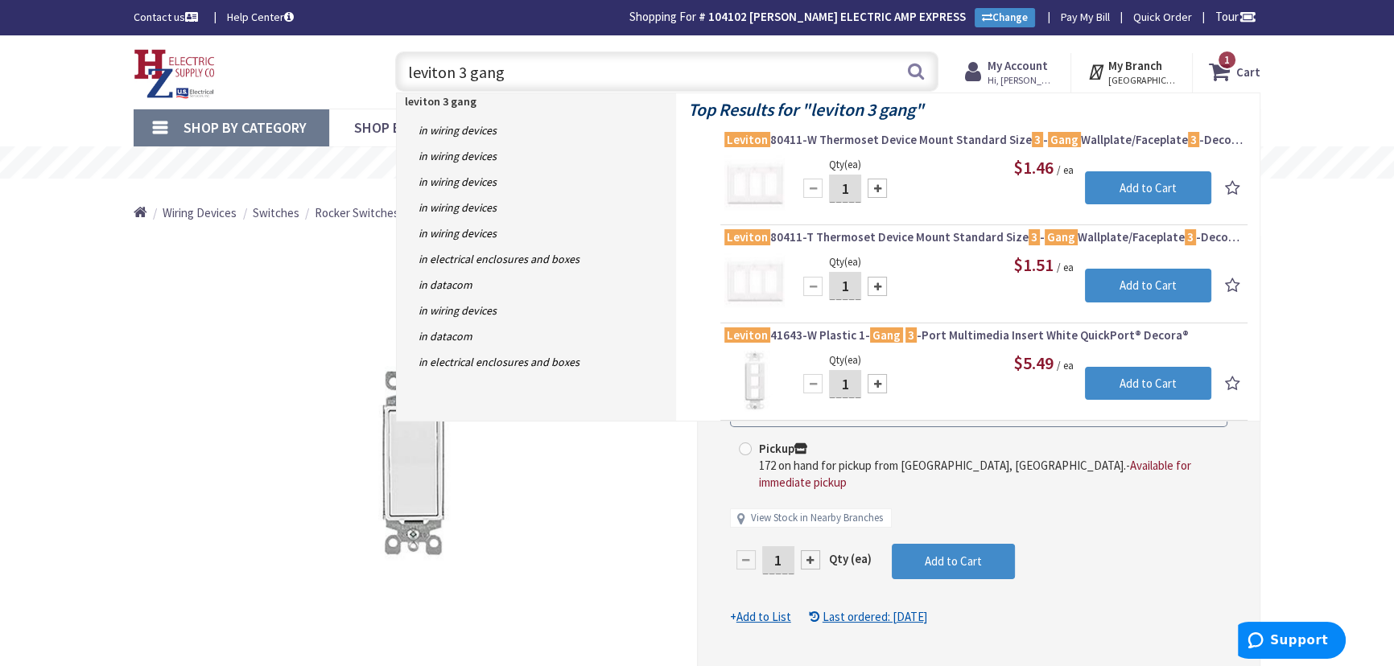
type input "leviton 3 gang"
click at [963, 137] on span "Leviton 80411-W Thermoset Device Mount Standard Size 3 - Gang Wallplate/Facepla…" at bounding box center [983, 140] width 519 height 16
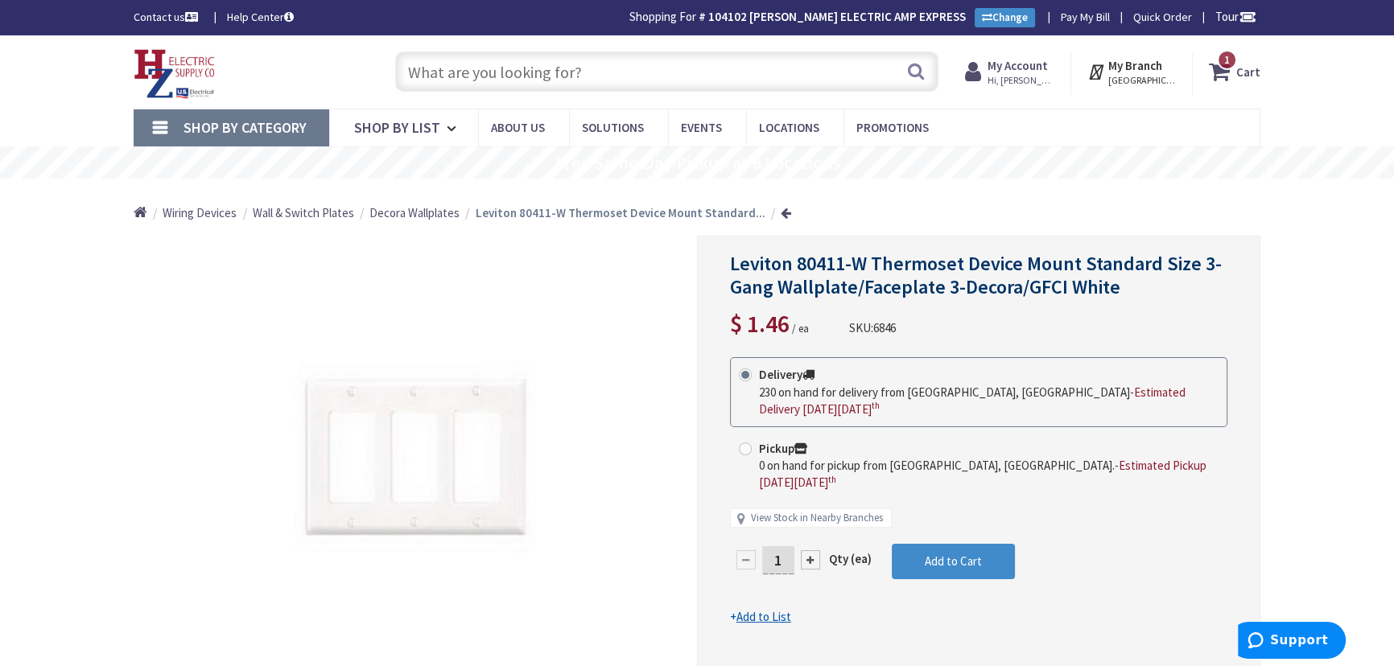
click at [462, 72] on input "text" at bounding box center [666, 71] width 543 height 40
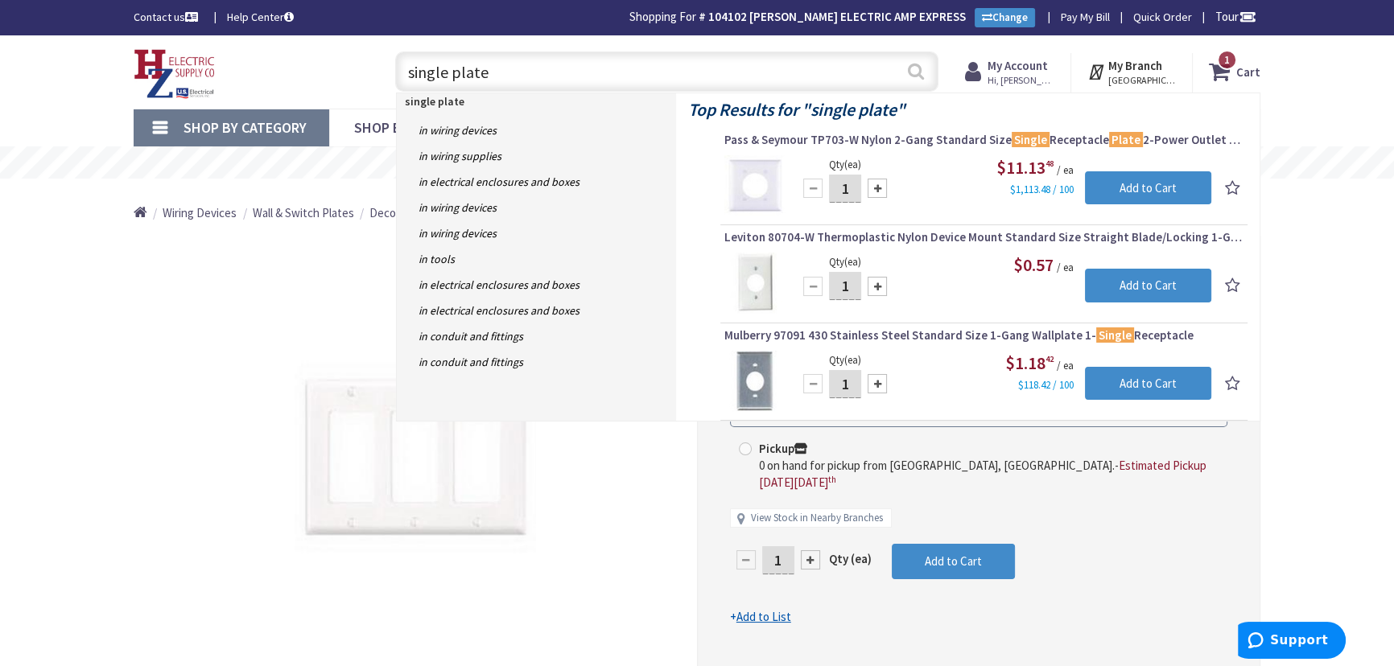
type input "single plate"
click at [917, 74] on button "Search" at bounding box center [915, 71] width 21 height 36
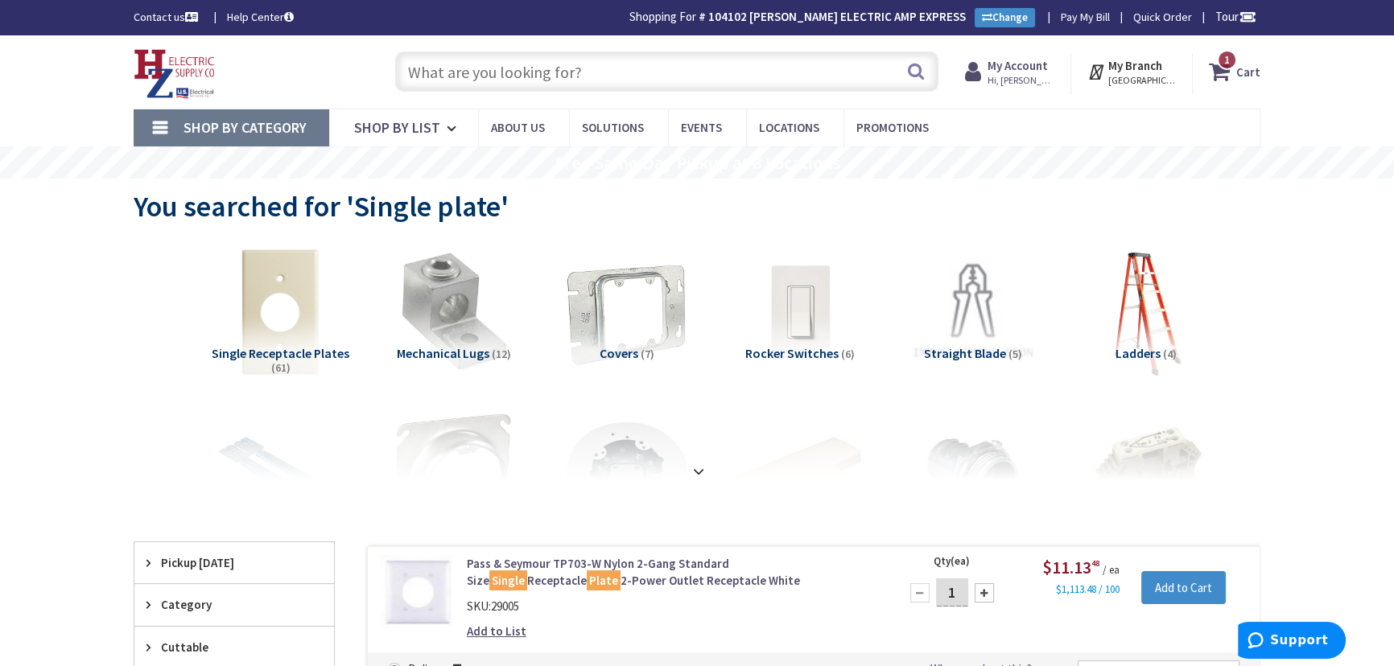
click at [471, 80] on input "text" at bounding box center [666, 71] width 543 height 40
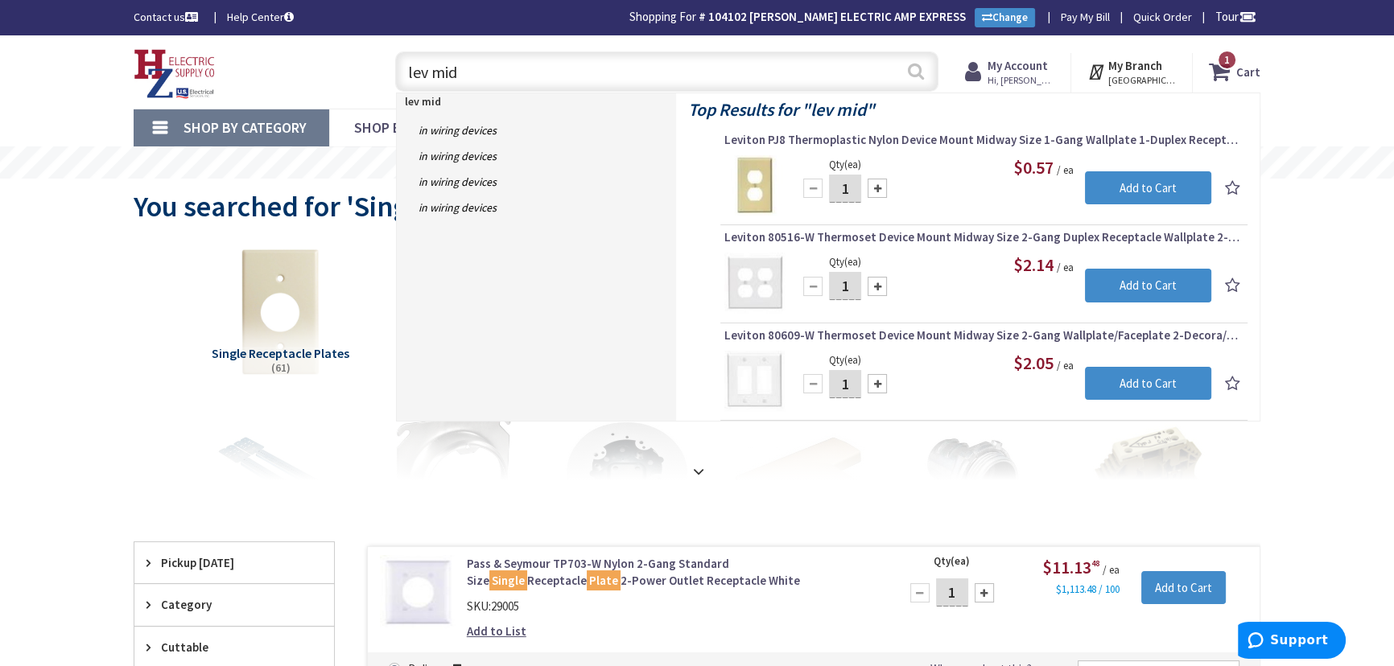
type input "lev mid"
click at [909, 74] on button "Search" at bounding box center [915, 71] width 21 height 36
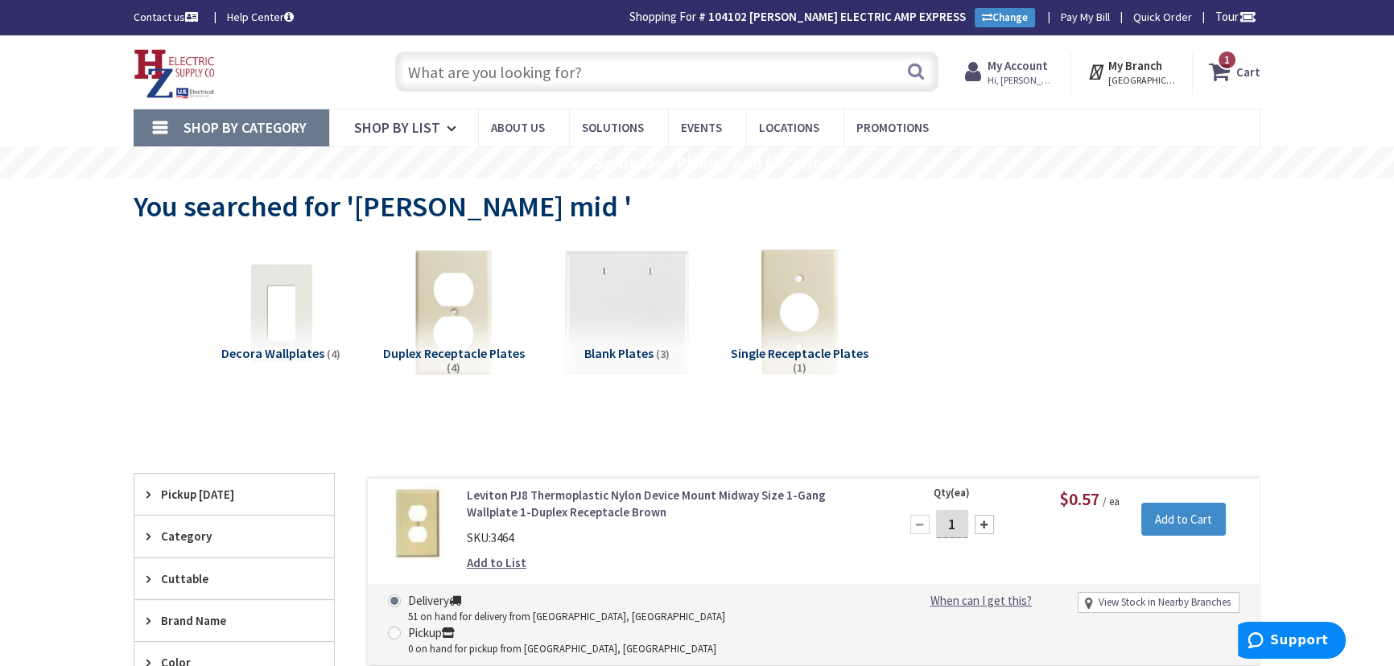
click at [517, 87] on input "text" at bounding box center [666, 71] width 543 height 40
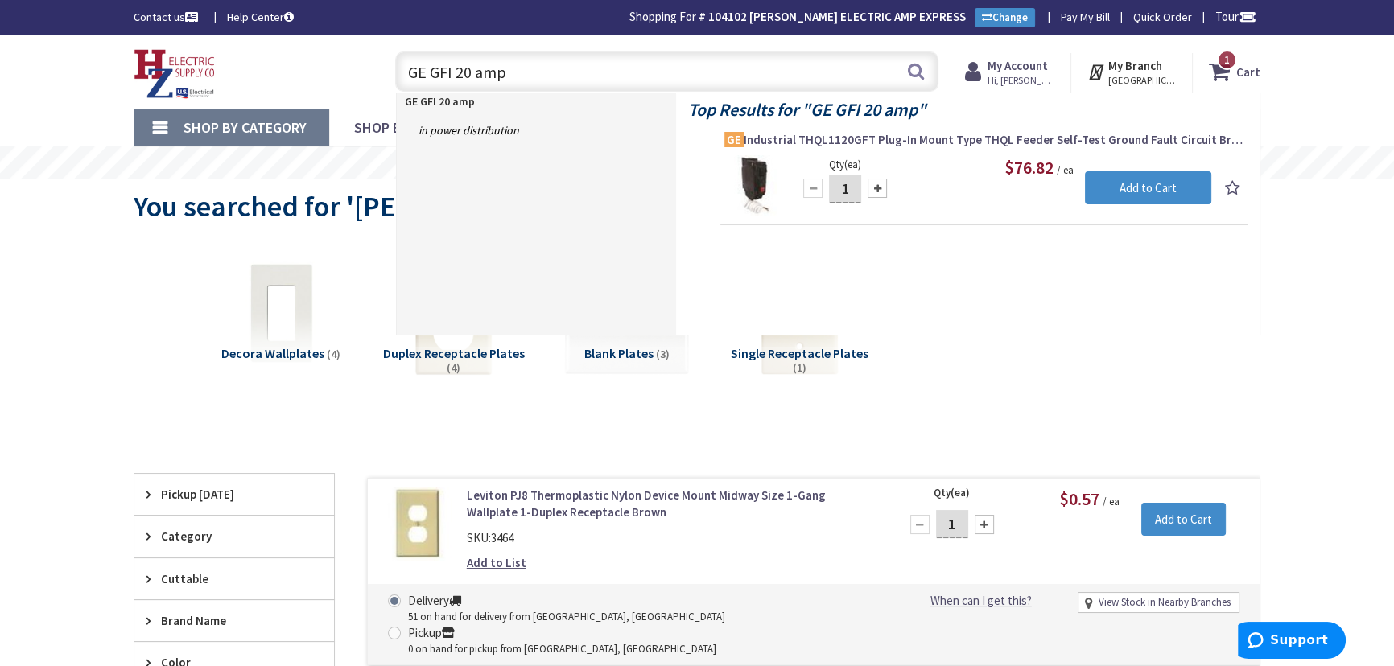
click at [501, 75] on input "GE GFI 20 amp" at bounding box center [666, 71] width 543 height 40
drag, startPoint x: 453, startPoint y: 71, endPoint x: 426, endPoint y: 80, distance: 28.3
click at [426, 80] on input "GE GFI 20 amp" at bounding box center [666, 71] width 543 height 40
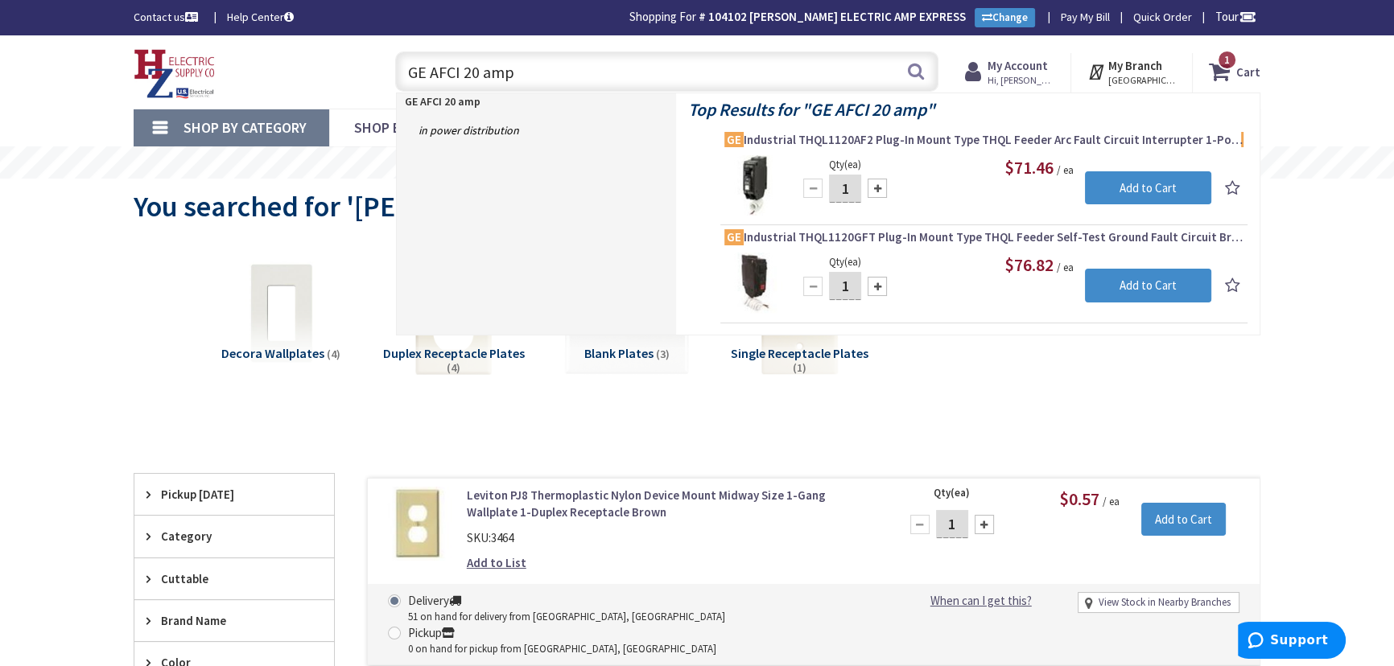
type input "GE AFCI 20 amp"
click at [793, 138] on span "GE Industrial THQL1120AF2 Plug-In Mount Type THQL Feeder Arc Fault Circuit Inte…" at bounding box center [983, 140] width 519 height 16
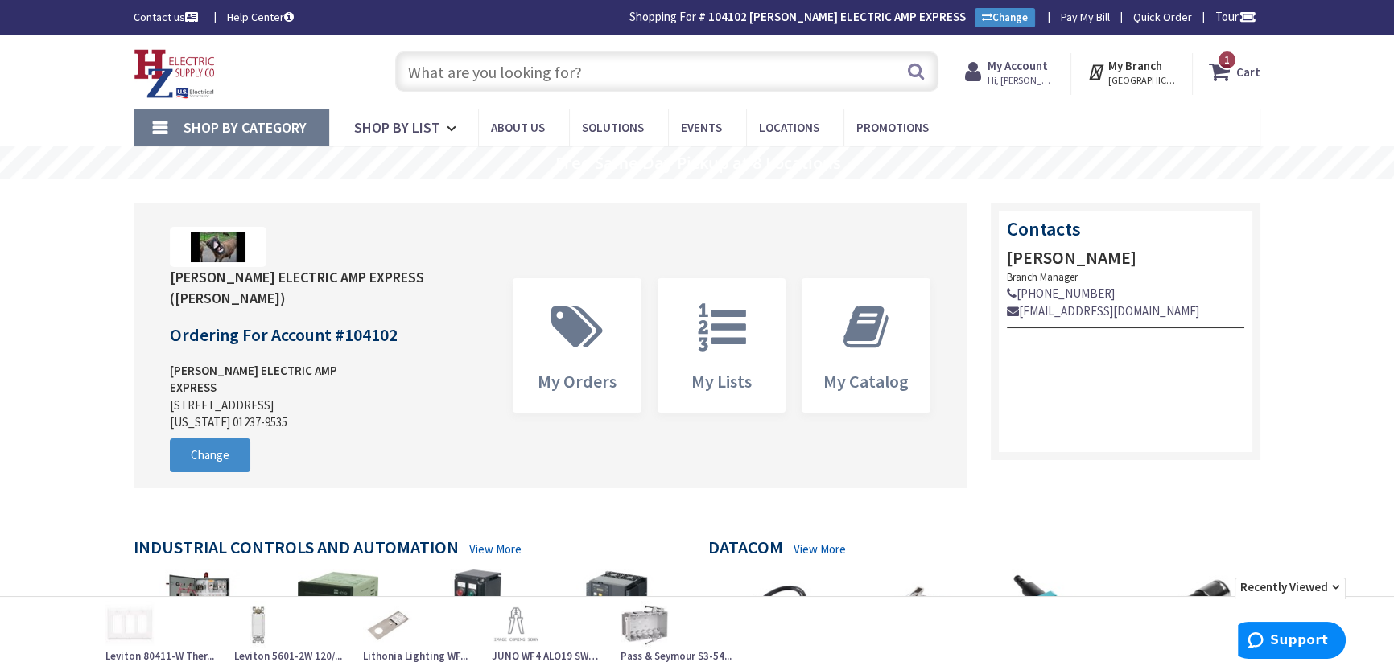
click at [603, 76] on input "text" at bounding box center [666, 71] width 543 height 40
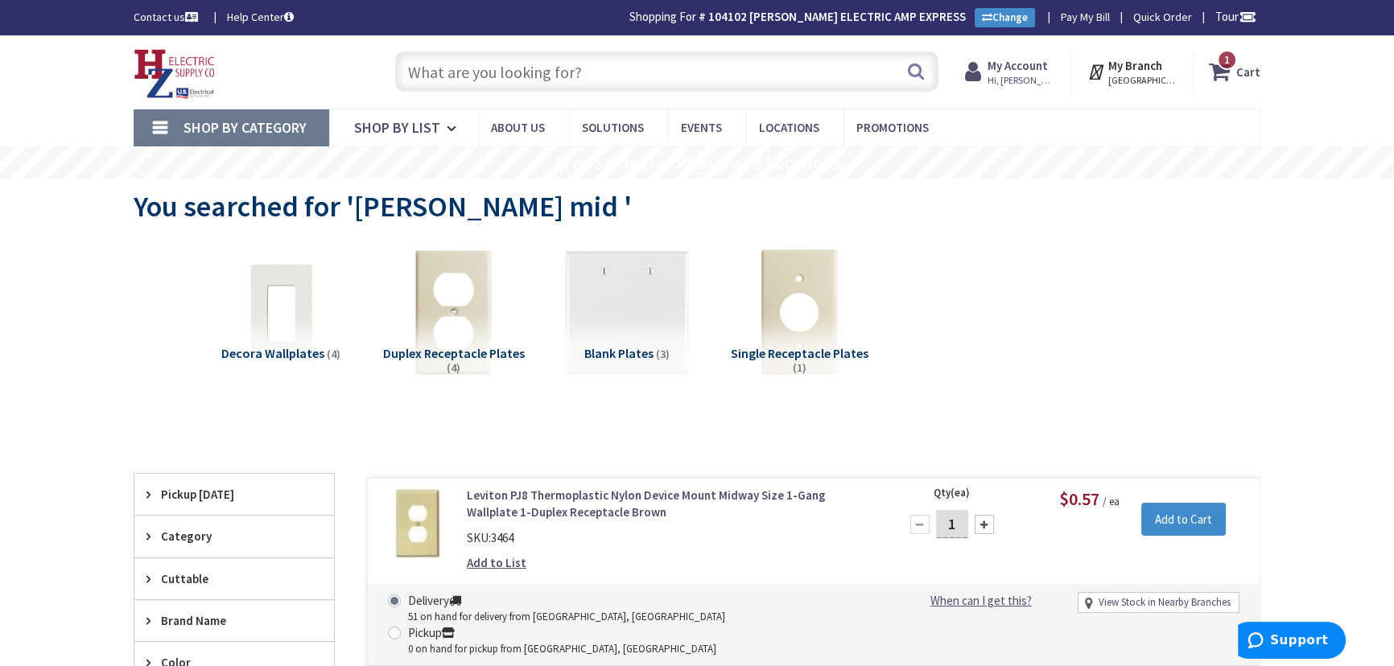
click at [563, 83] on input "text" at bounding box center [666, 71] width 543 height 40
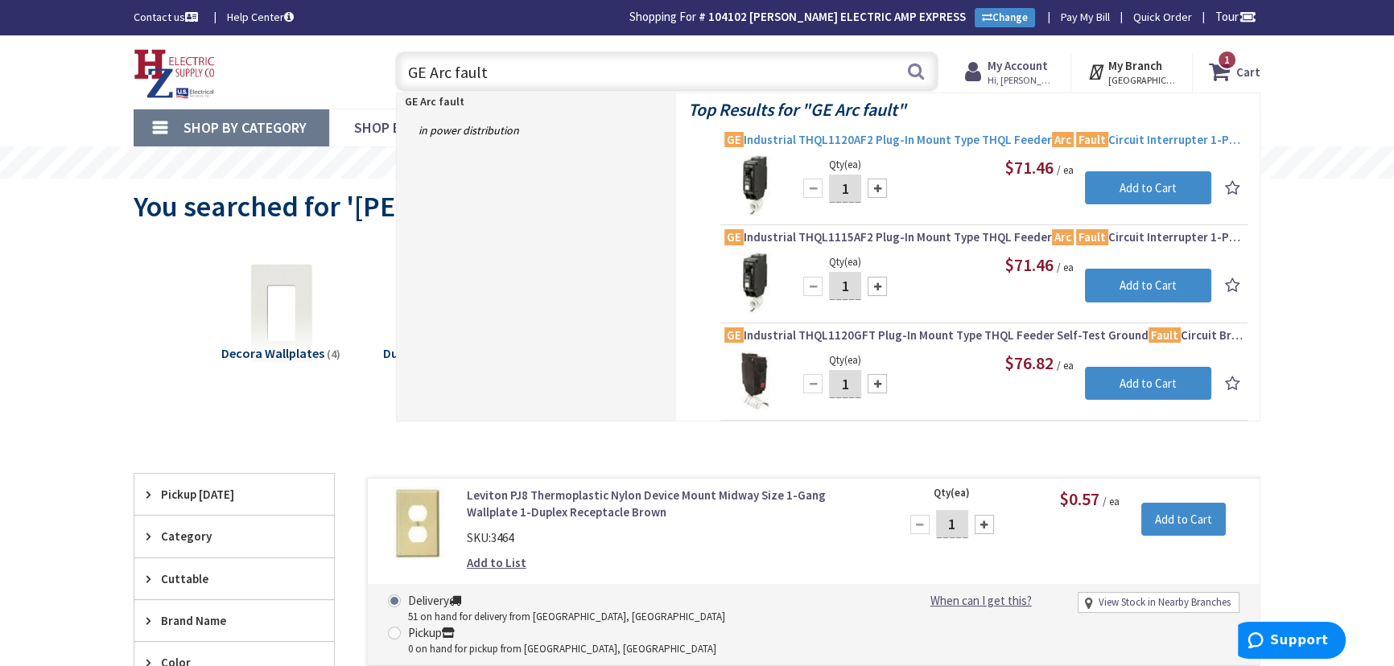
type input "GE Arc fault"
click at [1067, 137] on span "GE Industrial THQL1120AF2 Plug-In Mount Type THQL Feeder Arc Fault Circuit Inte…" at bounding box center [983, 140] width 519 height 16
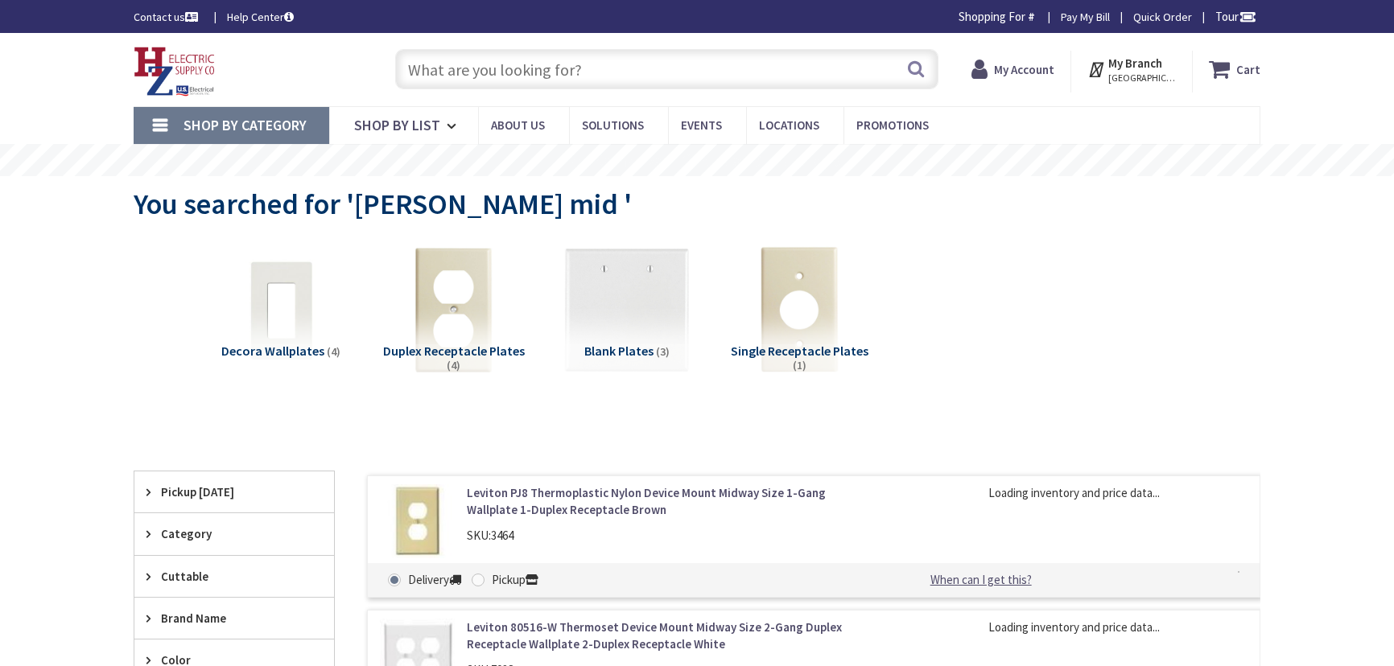
click at [539, 72] on input "text" at bounding box center [666, 69] width 543 height 40
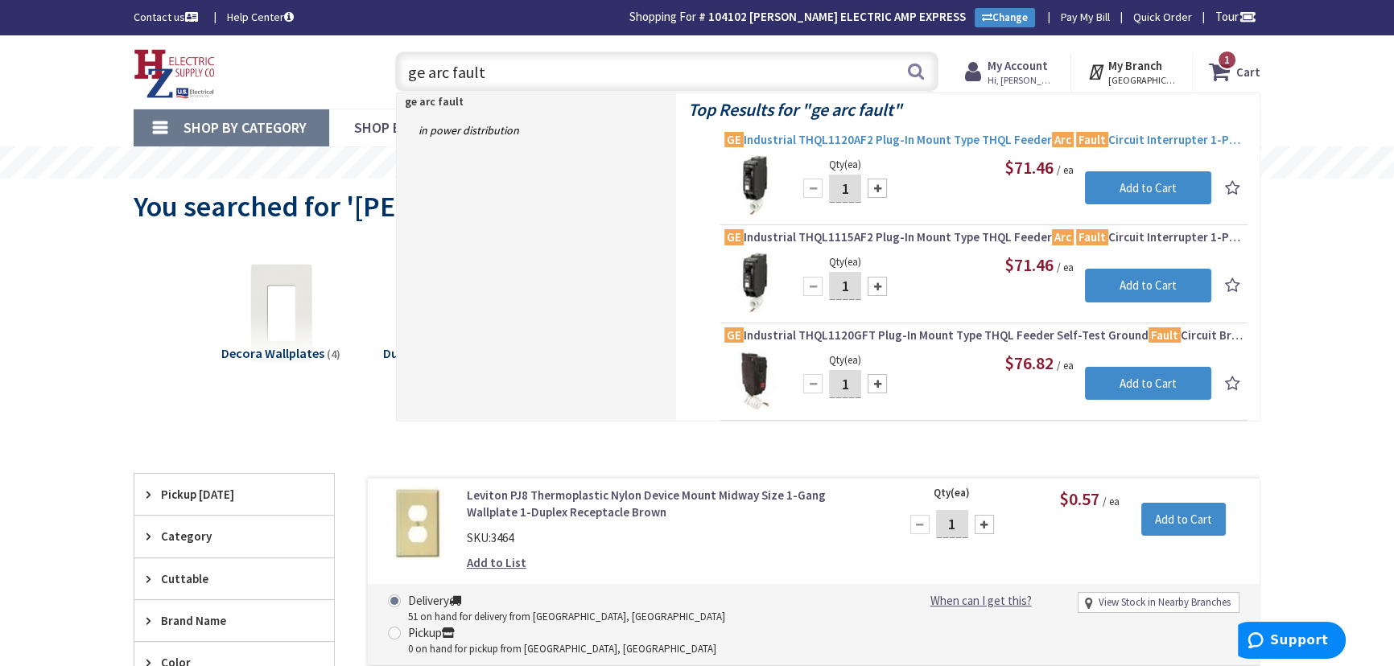
type input "ge arc fault"
click at [1149, 139] on span "GE Industrial THQL1120AF2 Plug-In Mount Type THQL Feeder Arc Fault Circuit Inte…" at bounding box center [983, 140] width 519 height 16
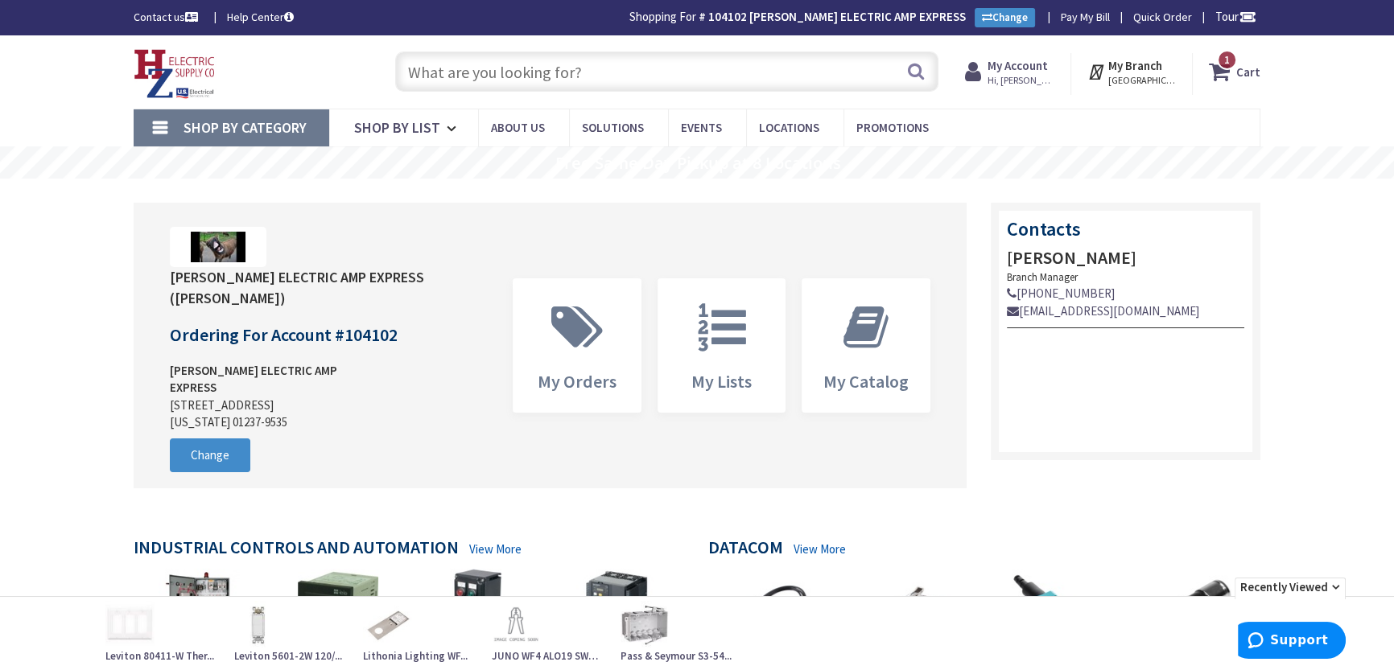
click at [501, 78] on input "text" at bounding box center [666, 71] width 543 height 40
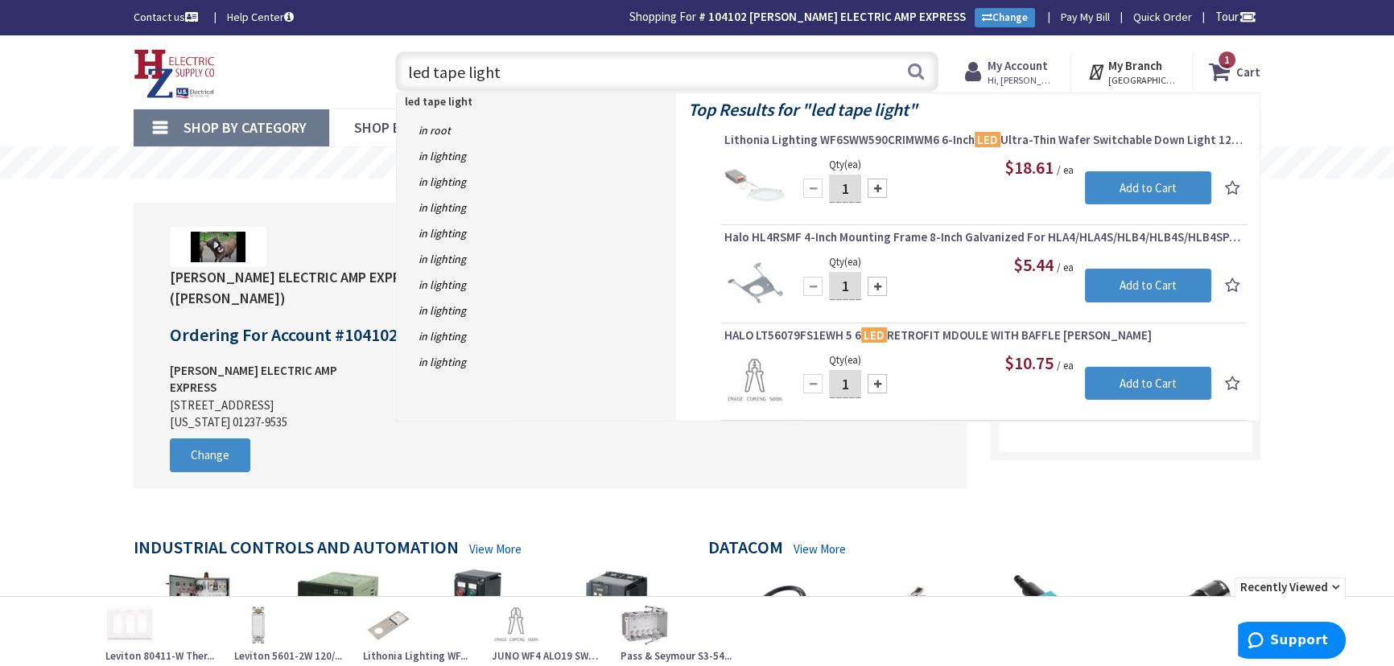
type input "led tape light"
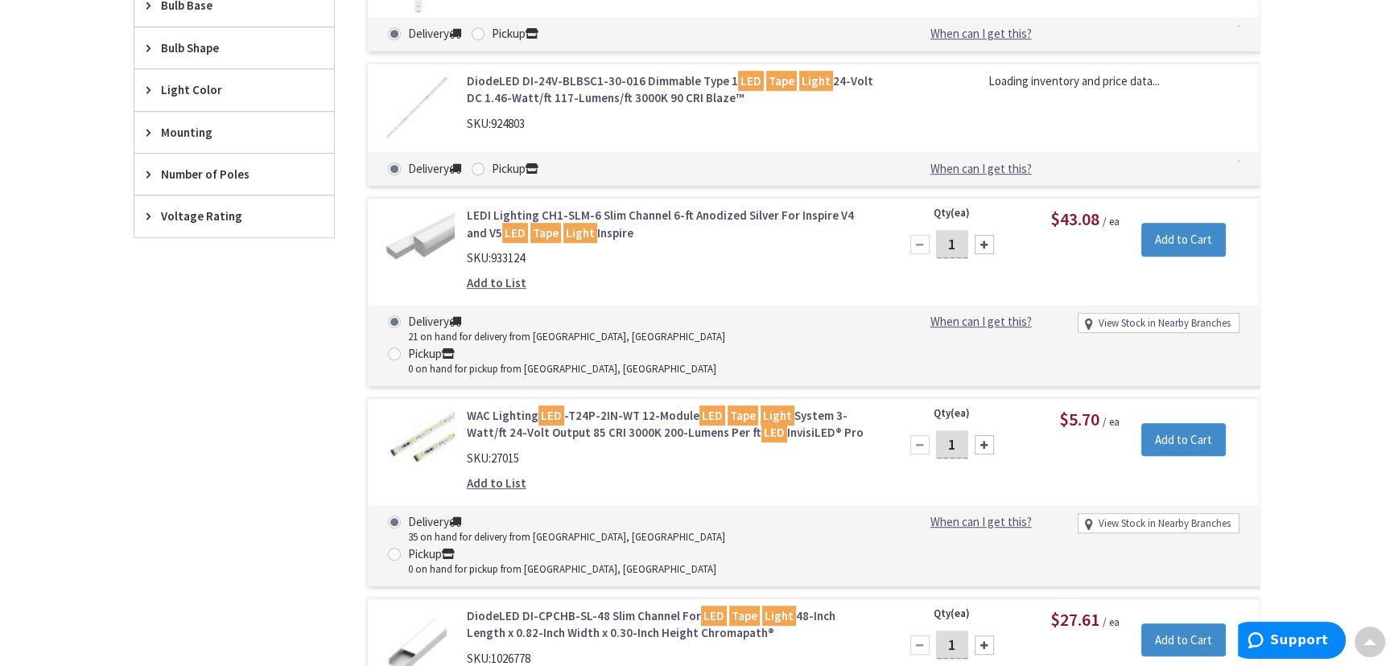
scroll to position [1025, 0]
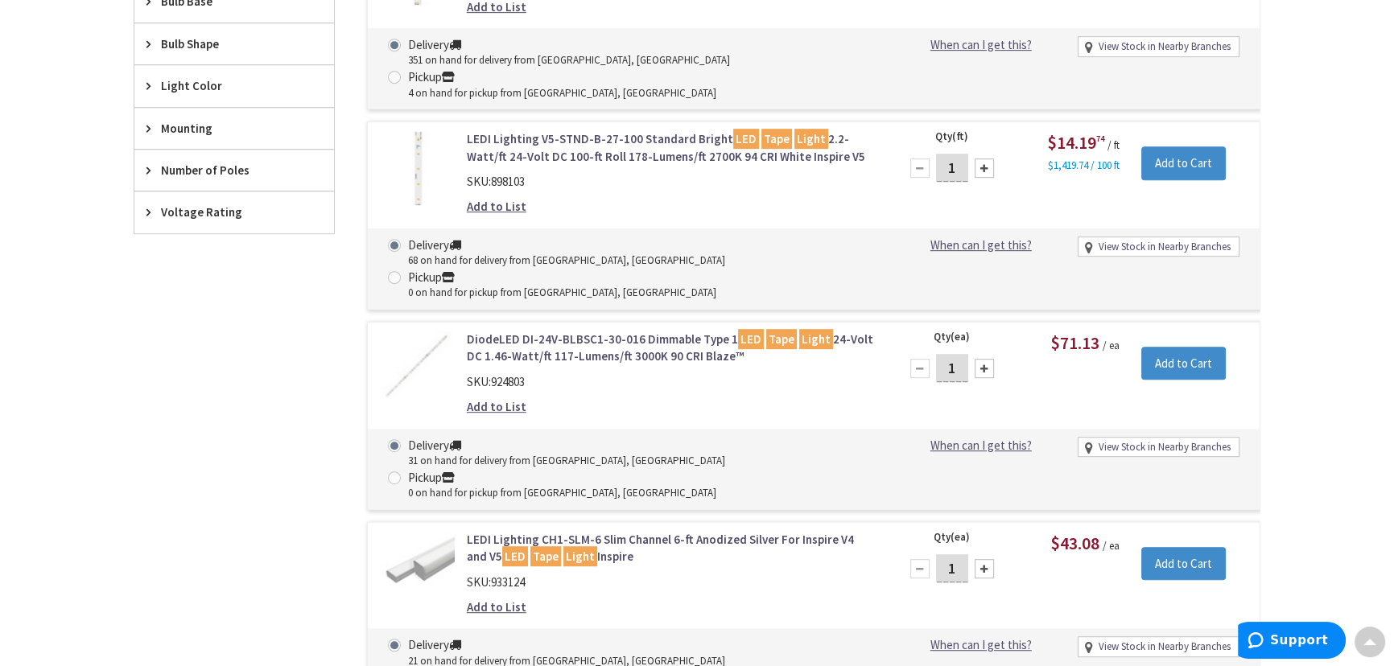
click at [669, 531] on link "LEDI Lighting CH1-SLM-6 Slim Channel 6-ft Anodized Silver For Inspire V4 and V5…" at bounding box center [672, 548] width 410 height 35
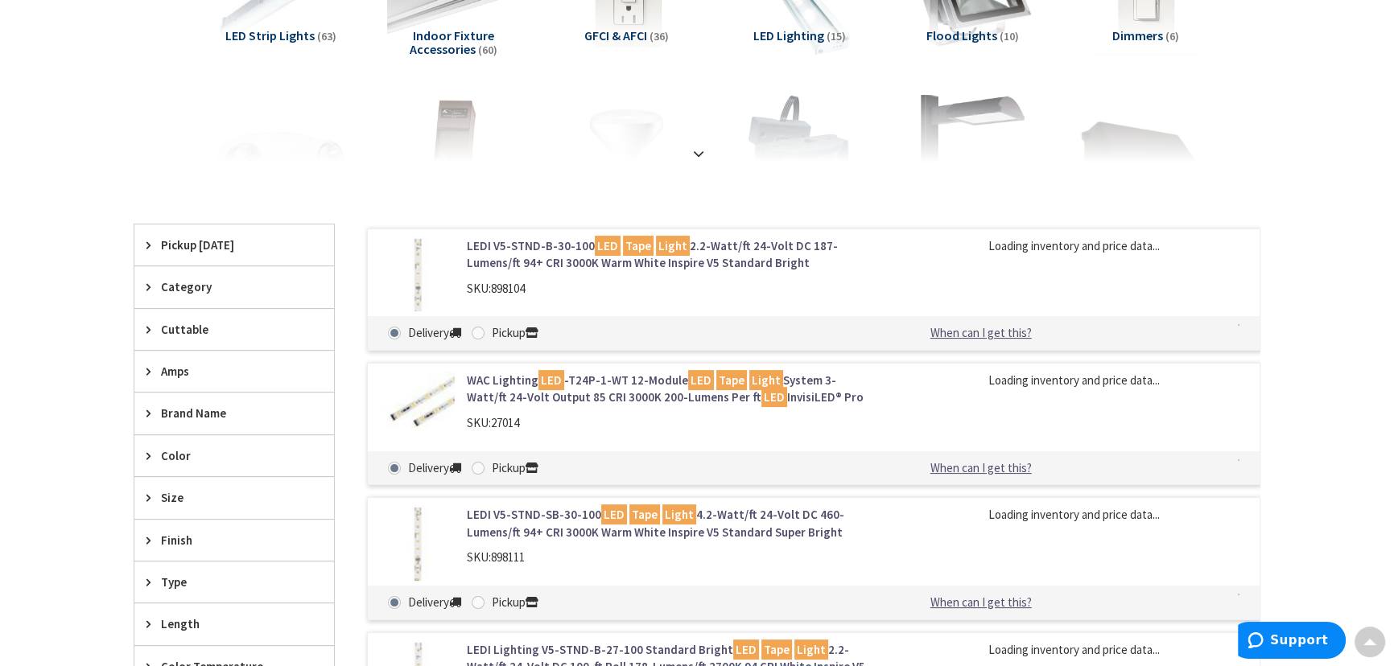
scroll to position [320, 0]
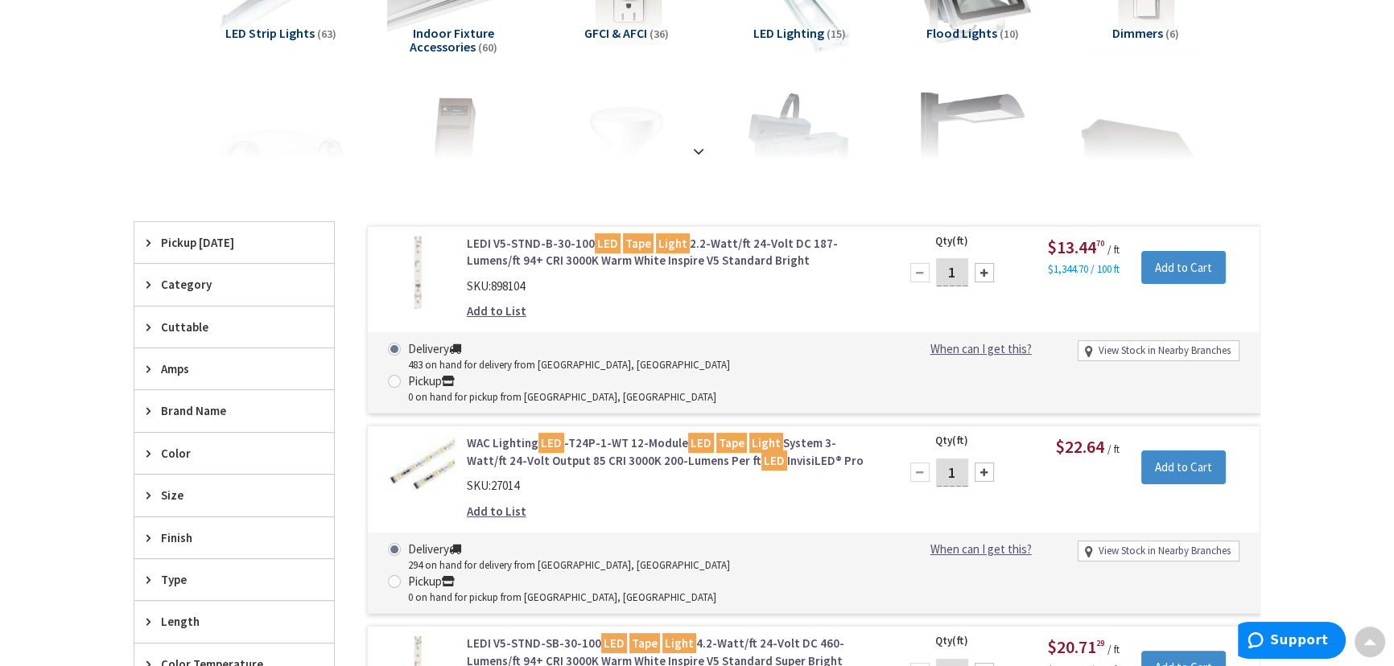
click at [838, 249] on link "LEDI V5-STND-B-30-100 LED Tape Light 2.2-Watt/ft 24-Volt DC 187-Lumens/ft 94+ C…" at bounding box center [672, 252] width 410 height 35
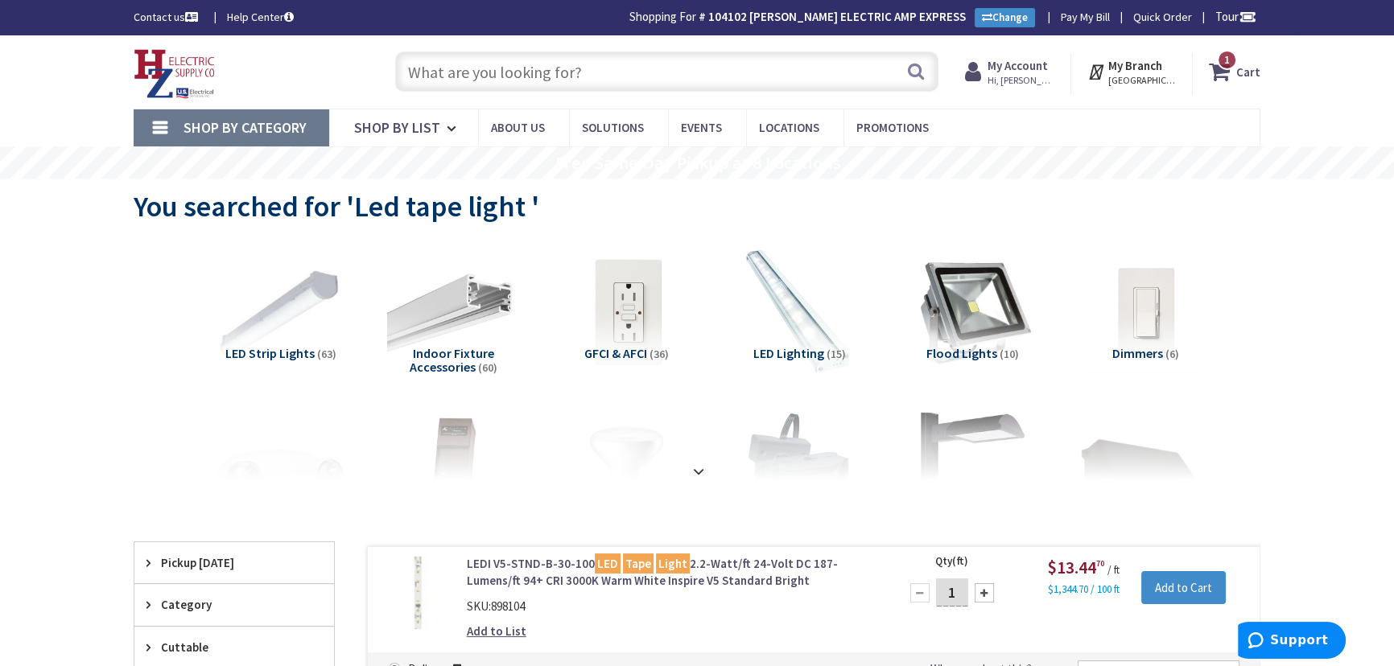
click at [616, 84] on input "text" at bounding box center [666, 71] width 543 height 40
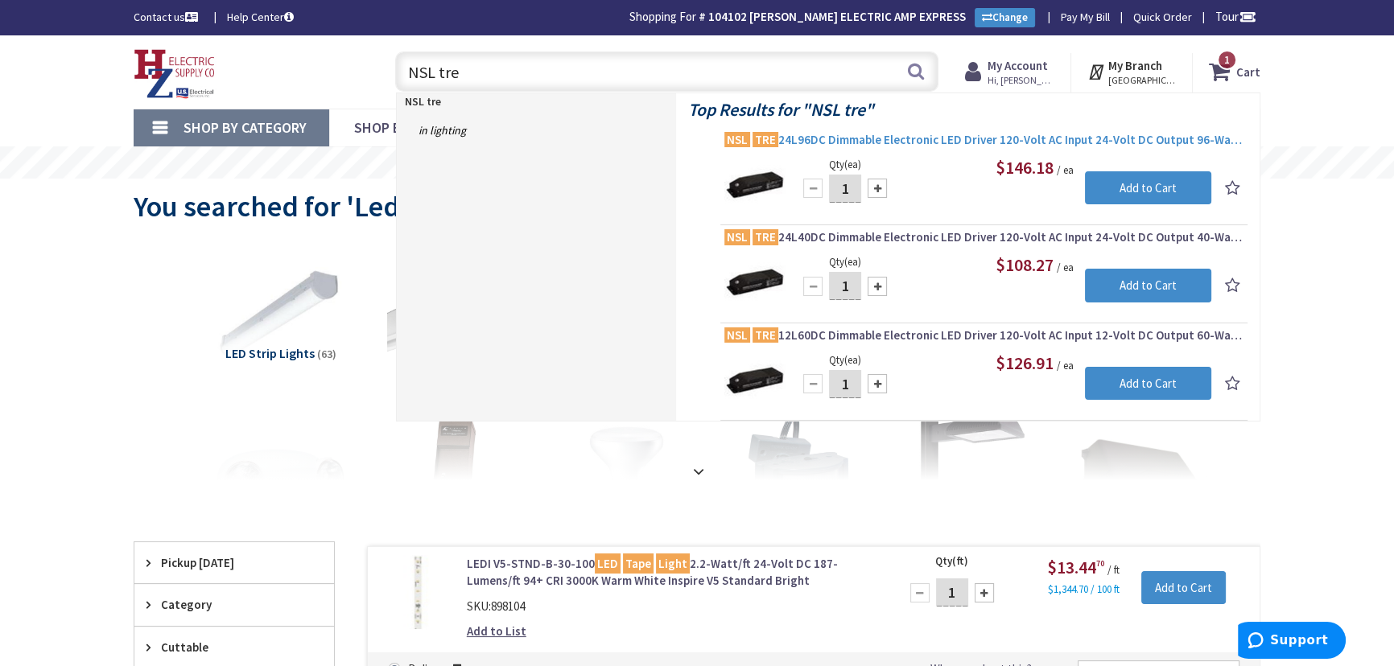
type input "NSL tre"
click at [1129, 138] on span "NSL TRE 24L96DC Dimmable Electronic LED Driver 120-Volt AC Input 24-Volt DC Out…" at bounding box center [983, 140] width 519 height 16
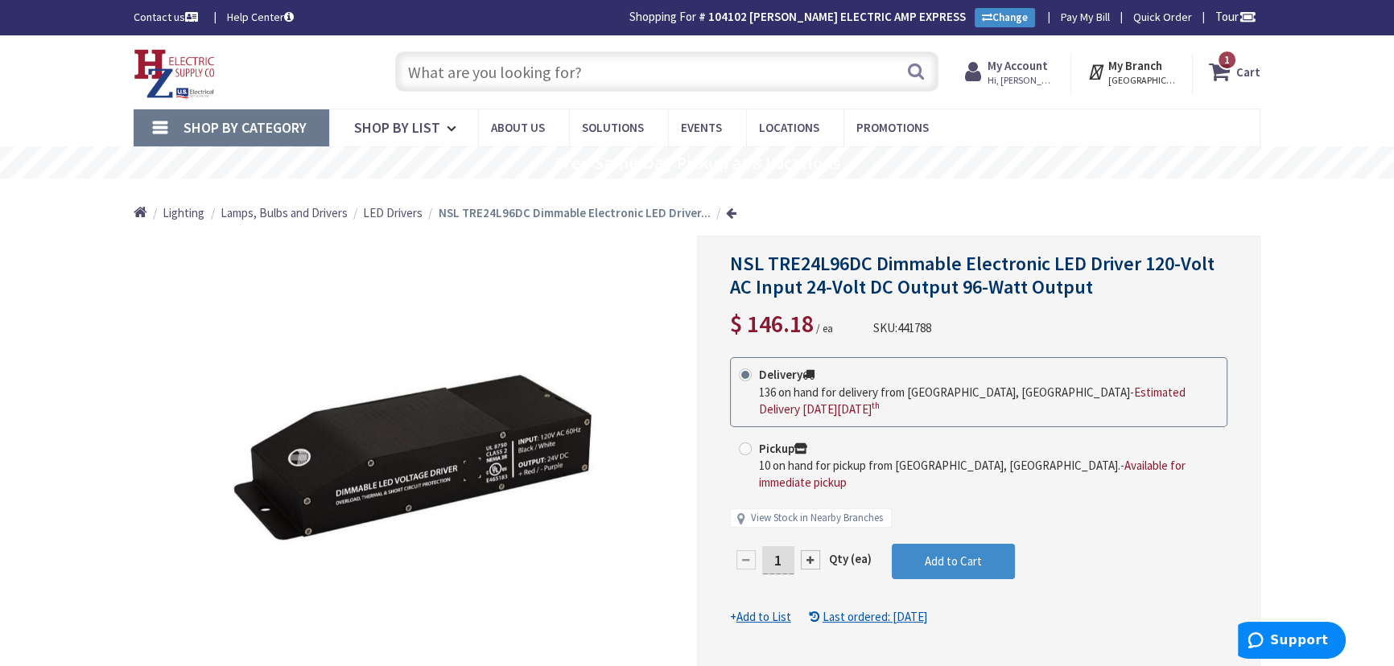
click at [538, 63] on input "text" at bounding box center [666, 71] width 543 height 40
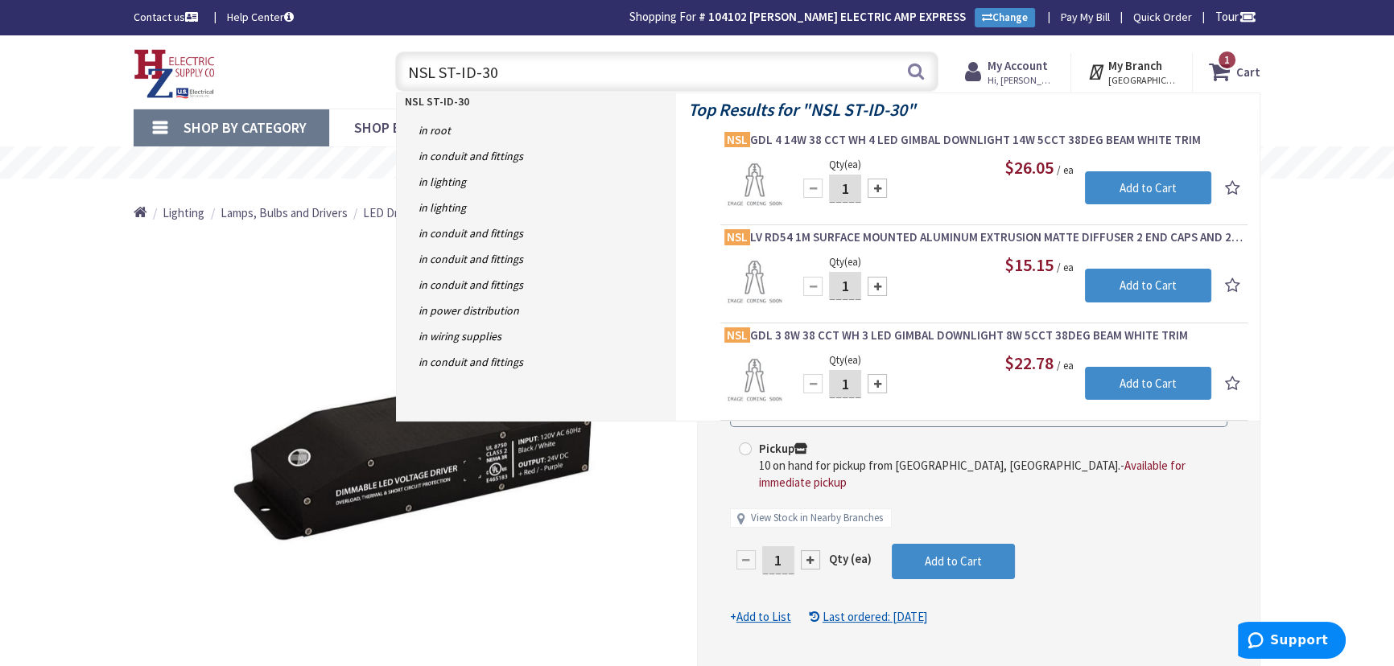
type input "NSL ST-ID-30K"
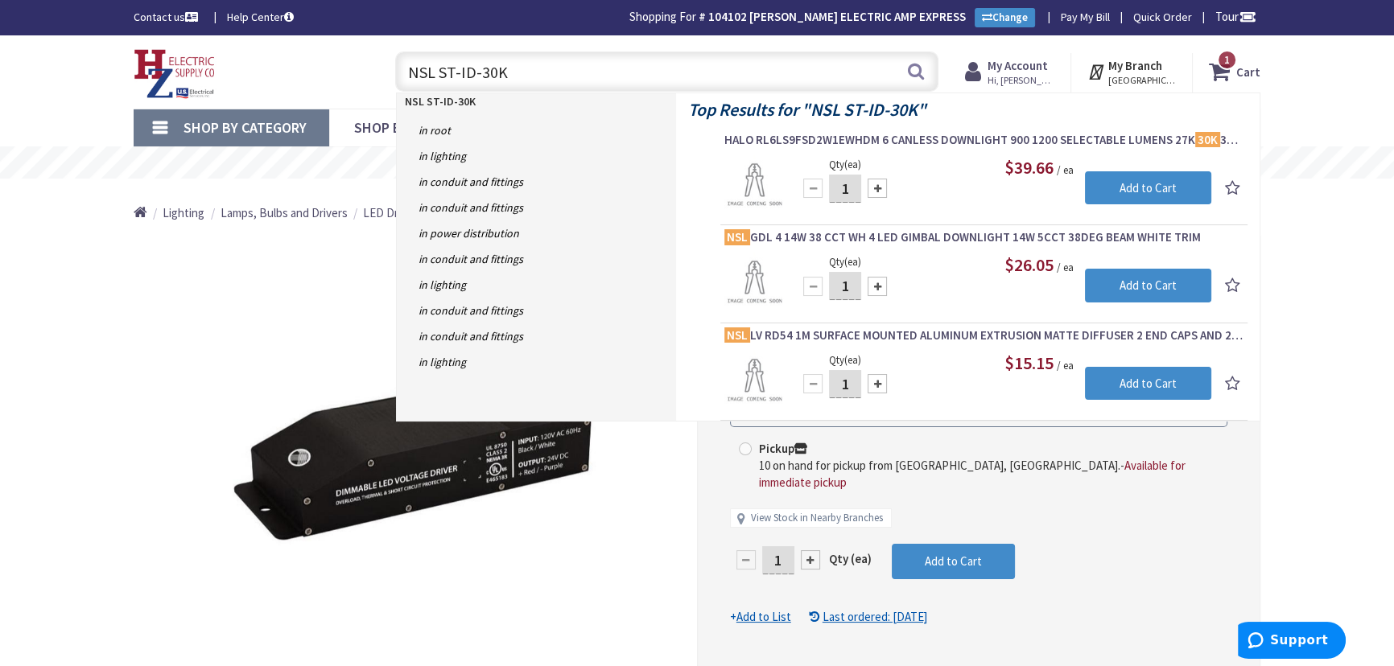
drag, startPoint x: 527, startPoint y: 70, endPoint x: 410, endPoint y: 73, distance: 117.5
click at [410, 73] on input "NSL ST-ID-30K" at bounding box center [666, 71] width 543 height 40
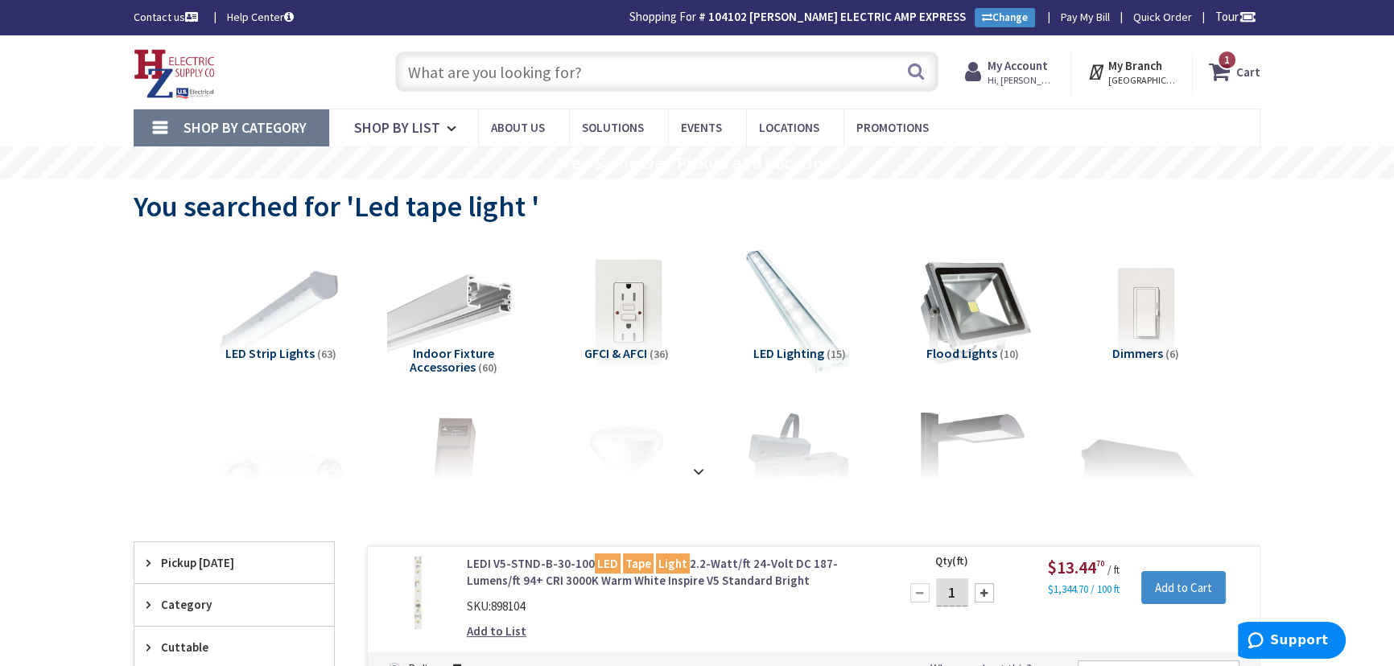
click at [669, 80] on input "text" at bounding box center [666, 71] width 543 height 40
click at [539, 64] on input "text" at bounding box center [666, 71] width 543 height 40
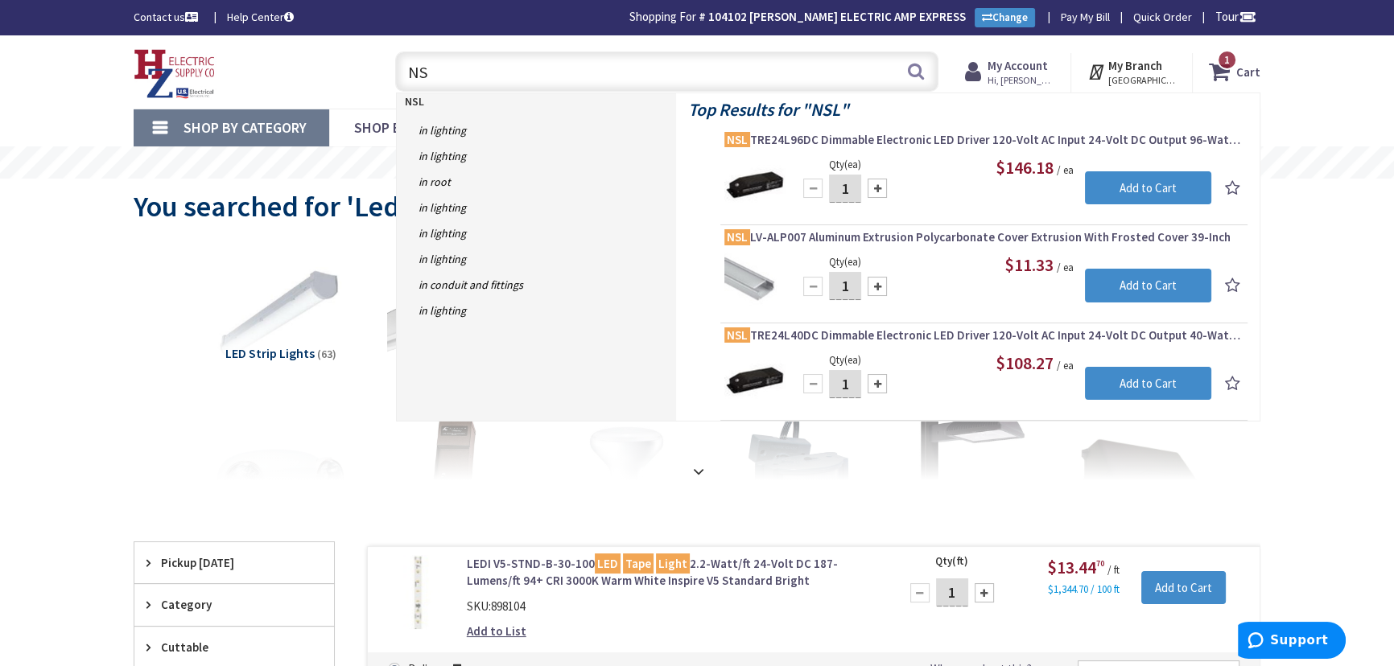
type input "N"
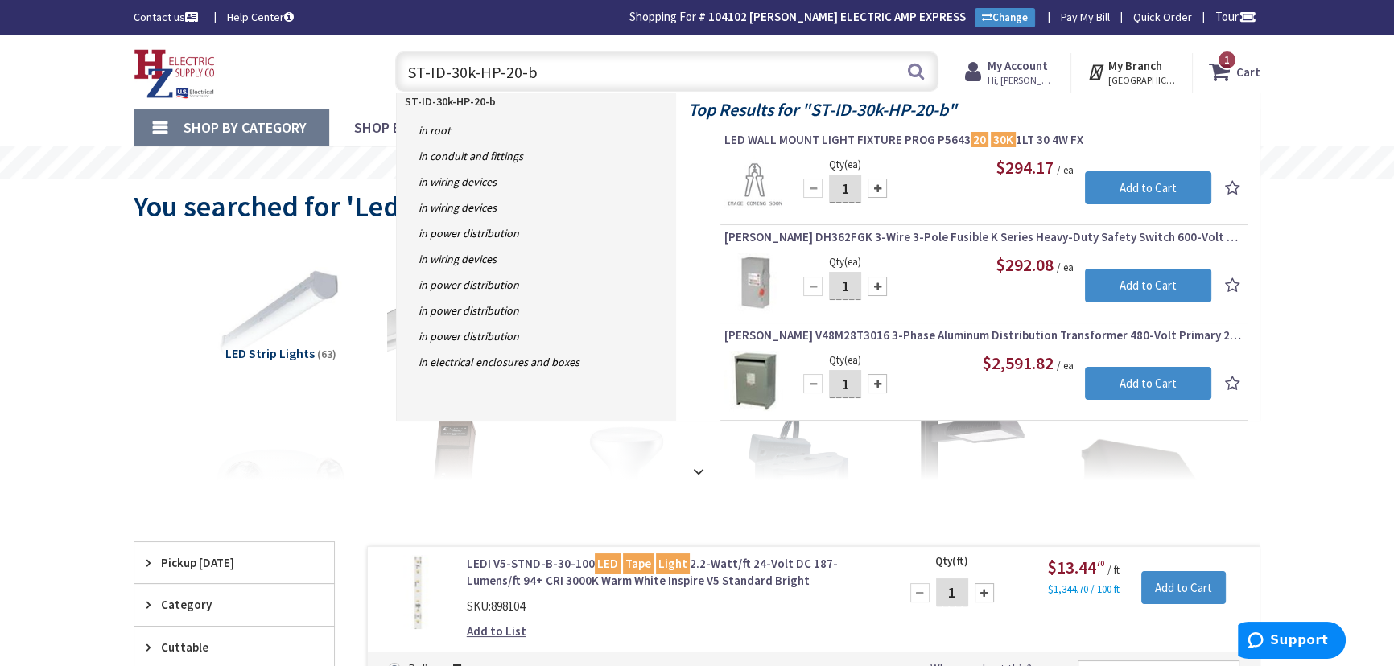
type input "ST-ID-30k-HP-20-bo"
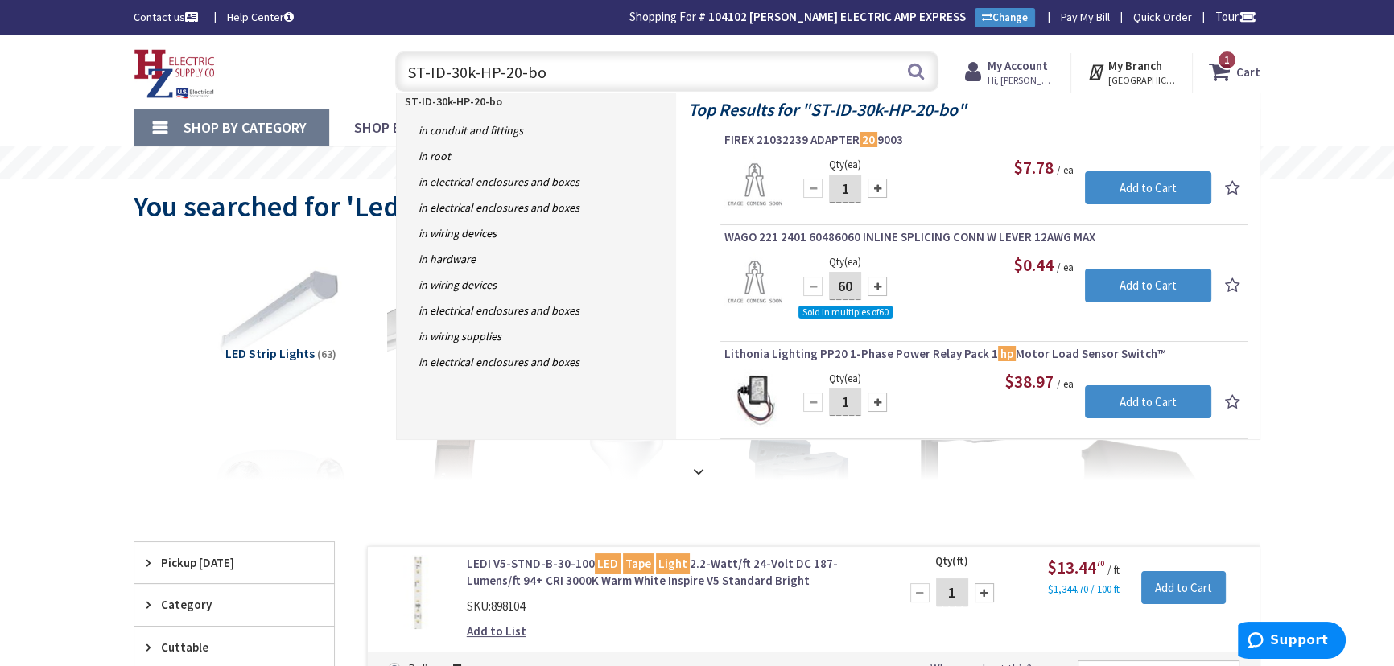
drag, startPoint x: 558, startPoint y: 72, endPoint x: 408, endPoint y: 68, distance: 149.7
click at [408, 68] on input "ST-ID-30k-HP-20-bo" at bounding box center [666, 71] width 543 height 40
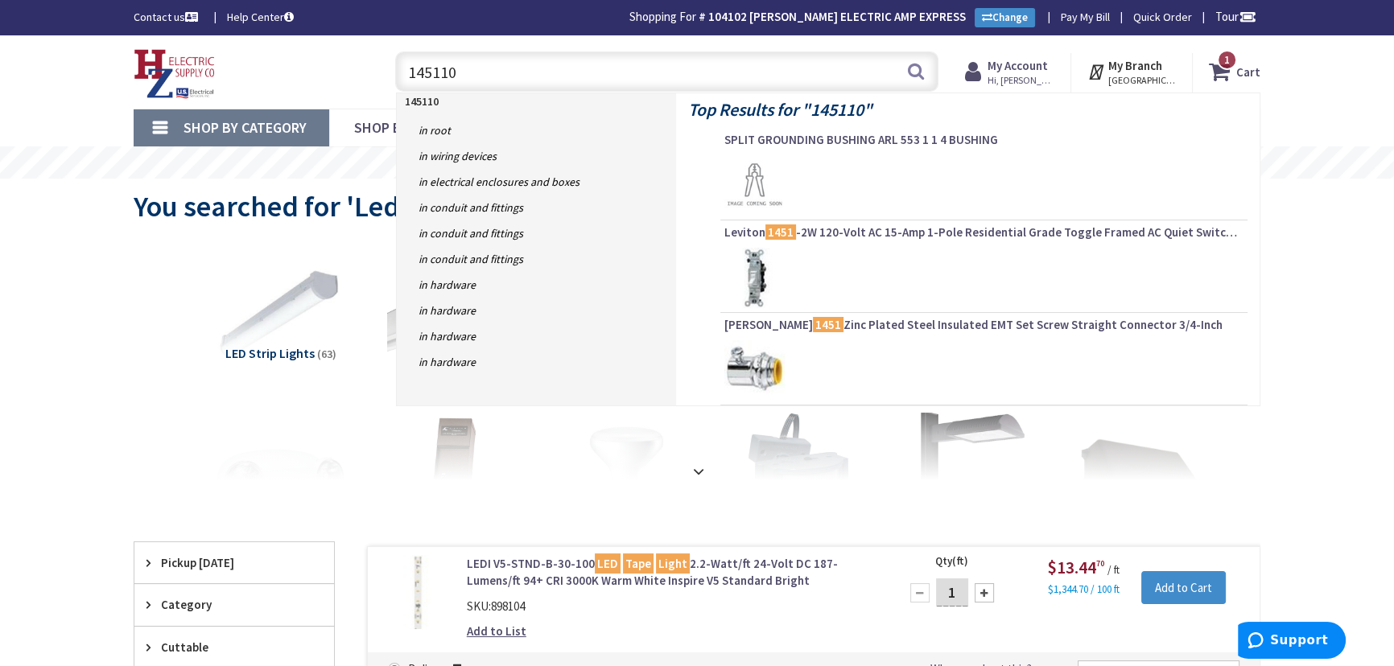
type input "1451102"
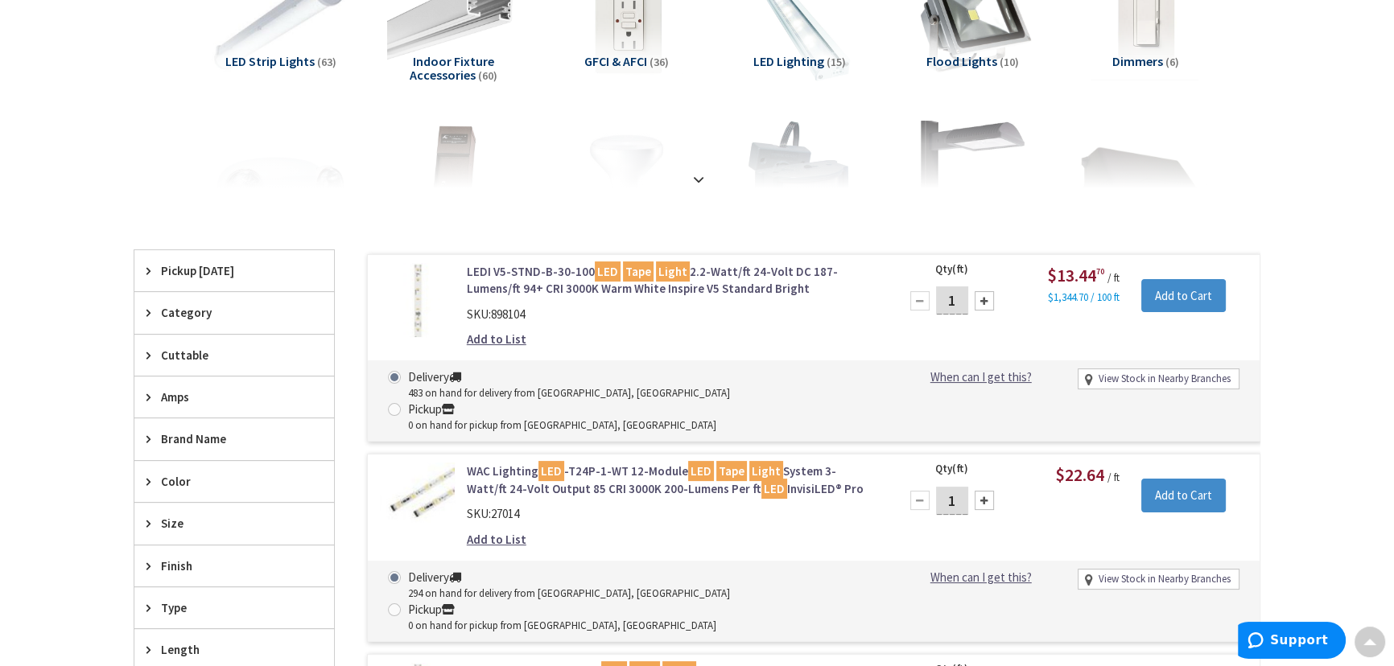
scroll to position [295, 0]
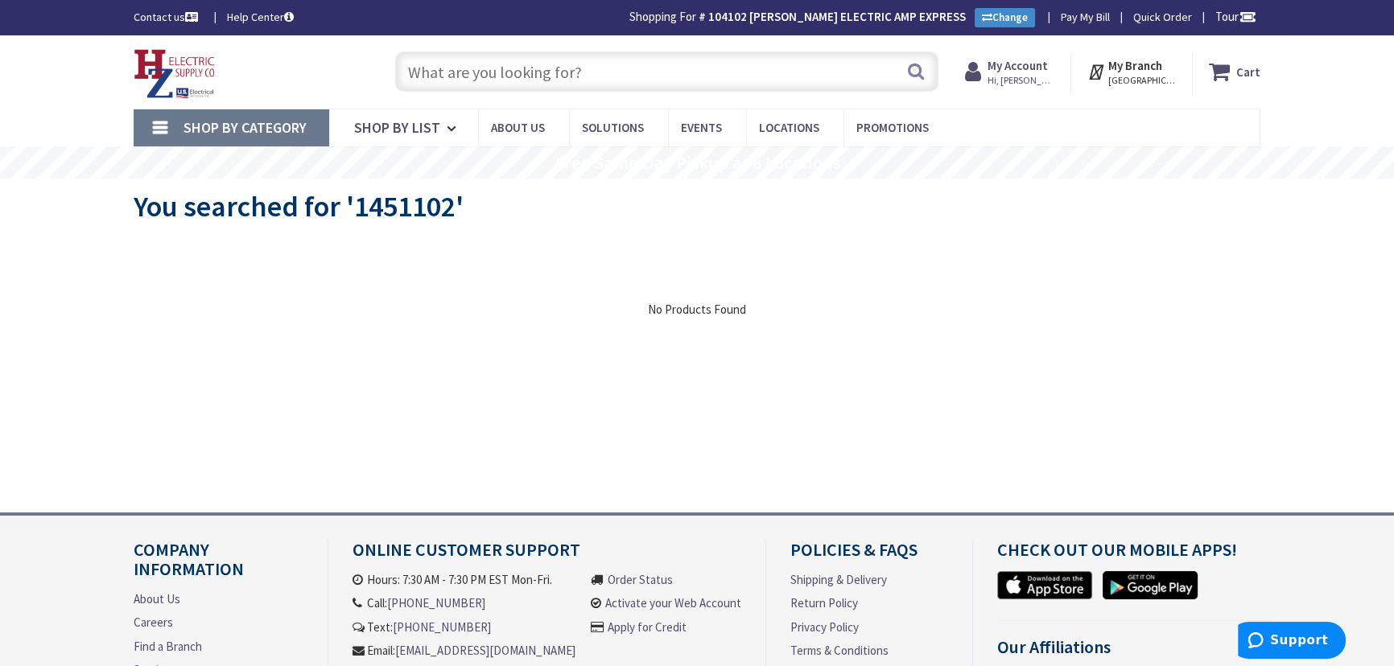
click at [486, 76] on input "text" at bounding box center [666, 71] width 543 height 40
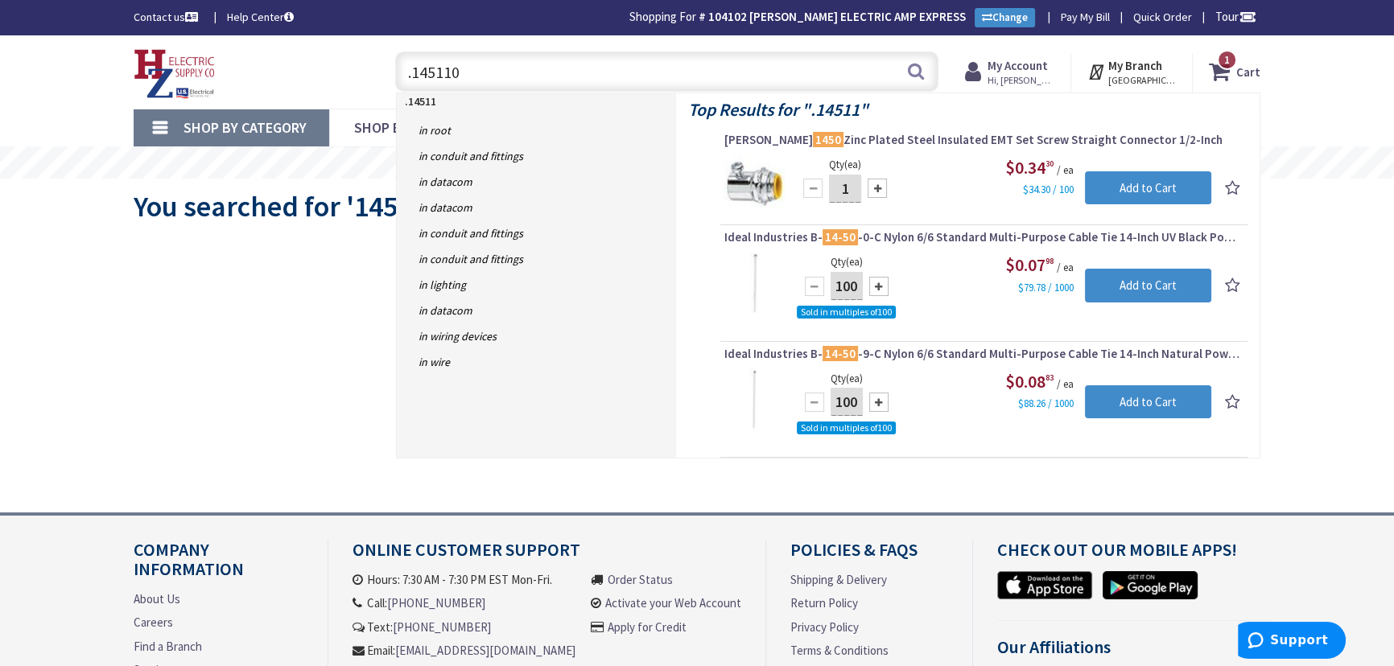
type input ".1451102"
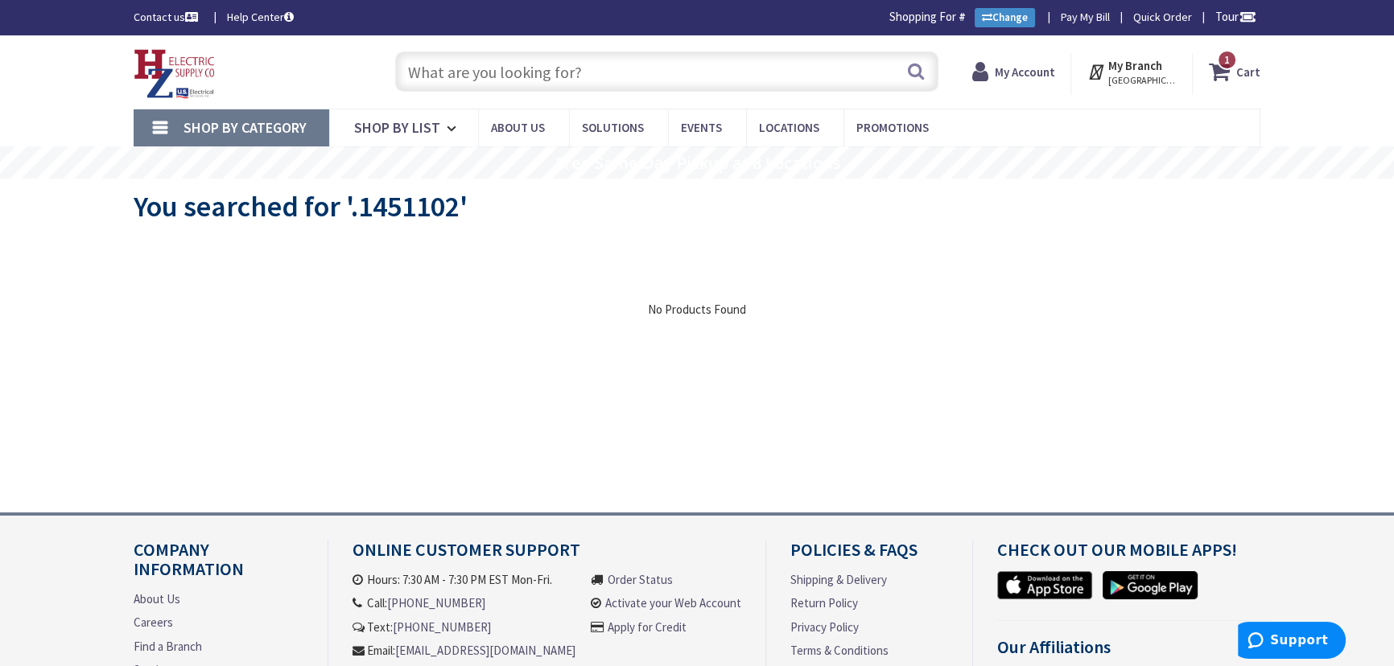
click at [566, 84] on input "text" at bounding box center [666, 71] width 543 height 40
